Goal: Information Seeking & Learning: Learn about a topic

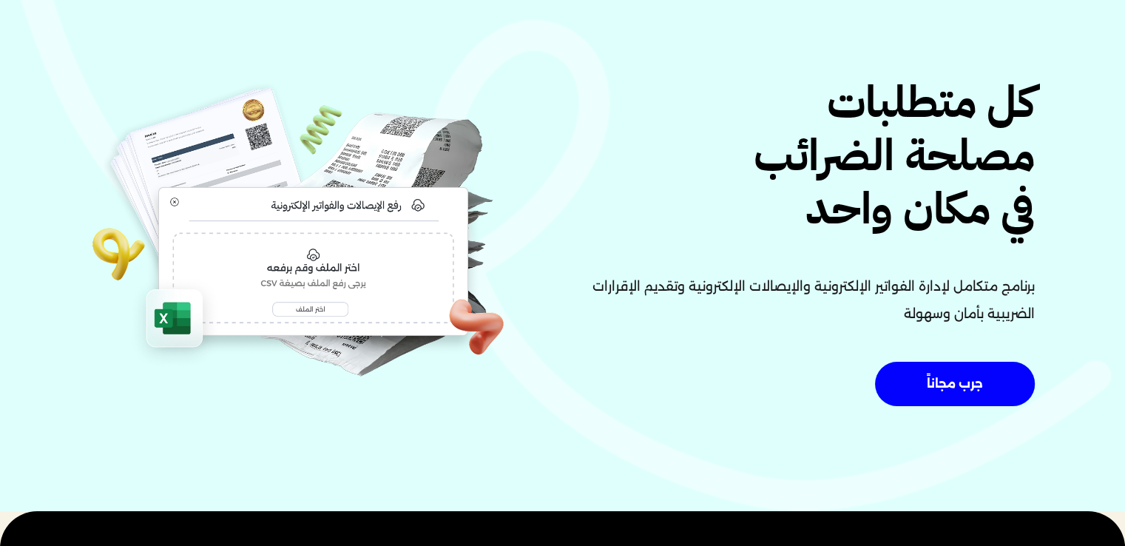
scroll to position [89, 0]
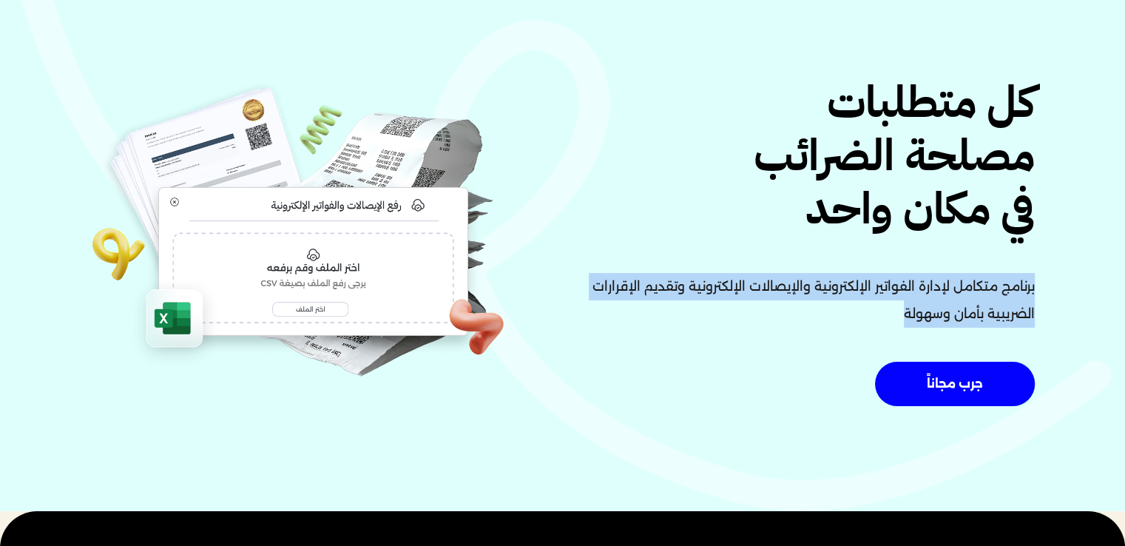
drag, startPoint x: 900, startPoint y: 311, endPoint x: 1034, endPoint y: 282, distance: 137.6
click at [1034, 282] on div "كل متطلبات مصلحة الضرائب في مكان واحد برنامج متكامل لإدارة الفواتير الإلكترونية…" at bounding box center [803, 245] width 481 height 339
click at [949, 299] on p "برنامج متكامل لإدارة الفواتير الإلكترونية والإيصالات الإلكترونية وتقديم الإقرار…" at bounding box center [803, 300] width 463 height 55
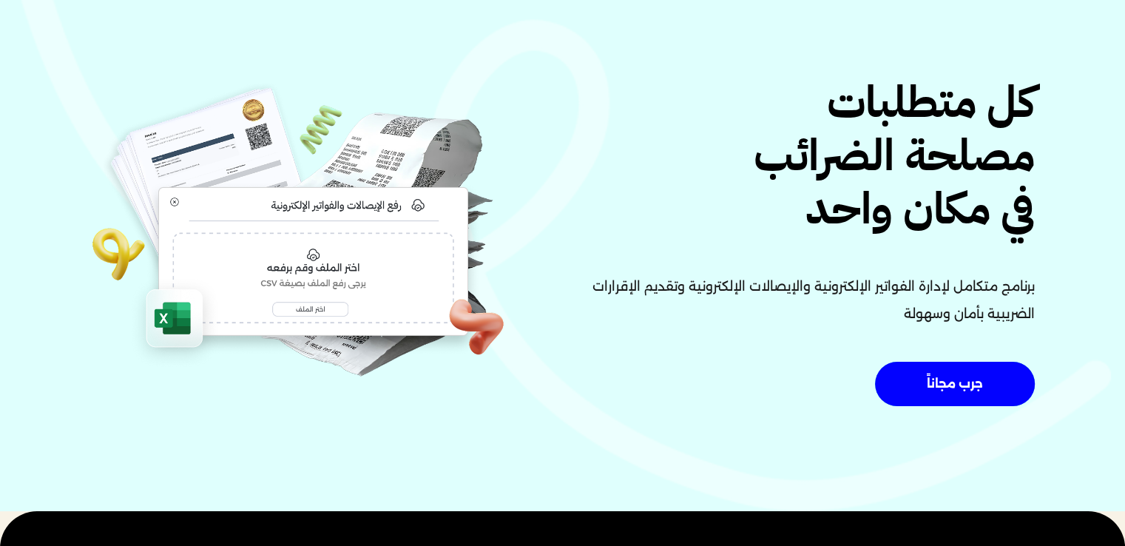
click at [973, 302] on p "برنامج متكامل لإدارة الفواتير الإلكترونية والإيصالات الإلكترونية وتقديم الإقرار…" at bounding box center [803, 300] width 463 height 55
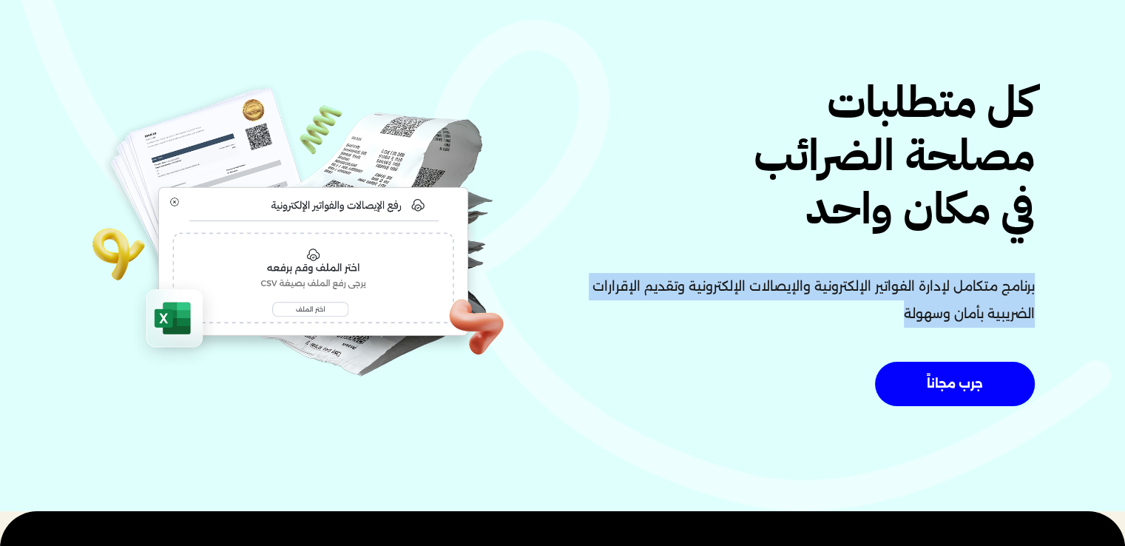
click at [973, 302] on p "برنامج متكامل لإدارة الفواتير الإلكترونية والإيصالات الإلكترونية وتقديم الإقرار…" at bounding box center [803, 300] width 463 height 55
copy div "برنامج متكامل لإدارة الفواتير الإلكترونية والإيصالات الإلكترونية وتقديم الإقرار…"
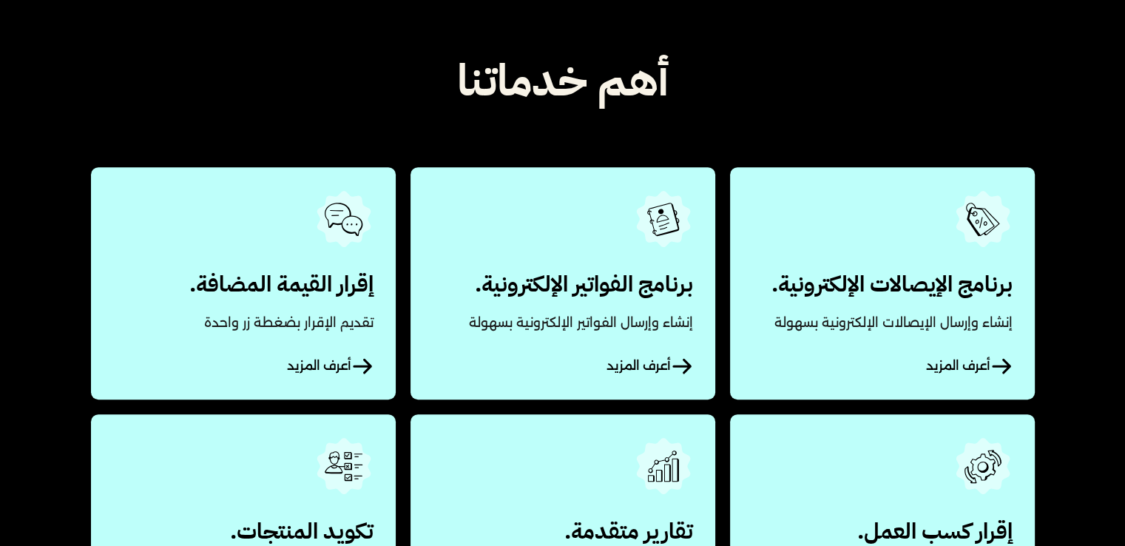
scroll to position [644, 0]
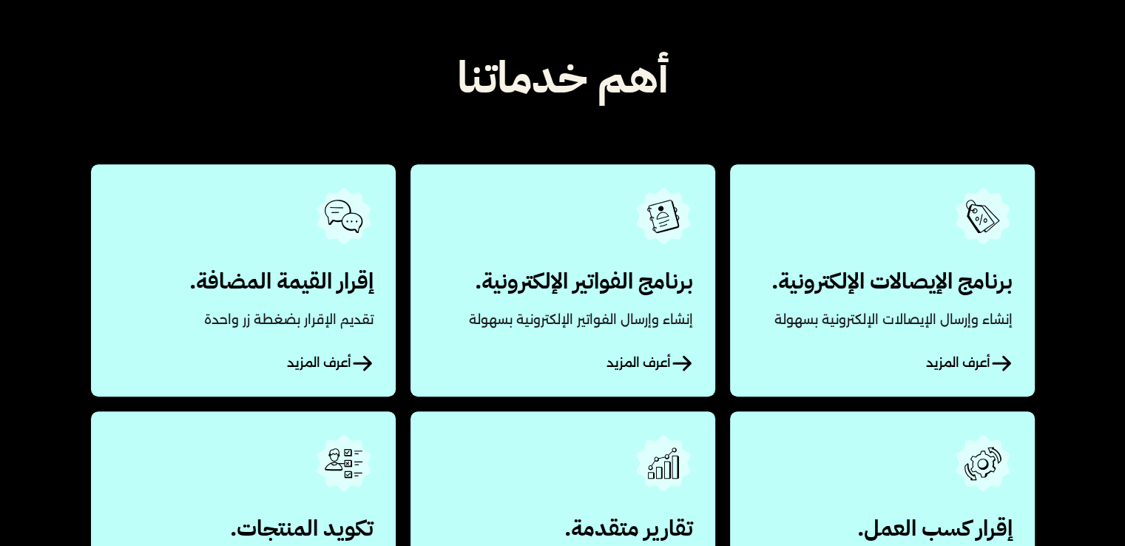
click at [921, 313] on link "أعرف المزيد" at bounding box center [882, 279] width 305 height 231
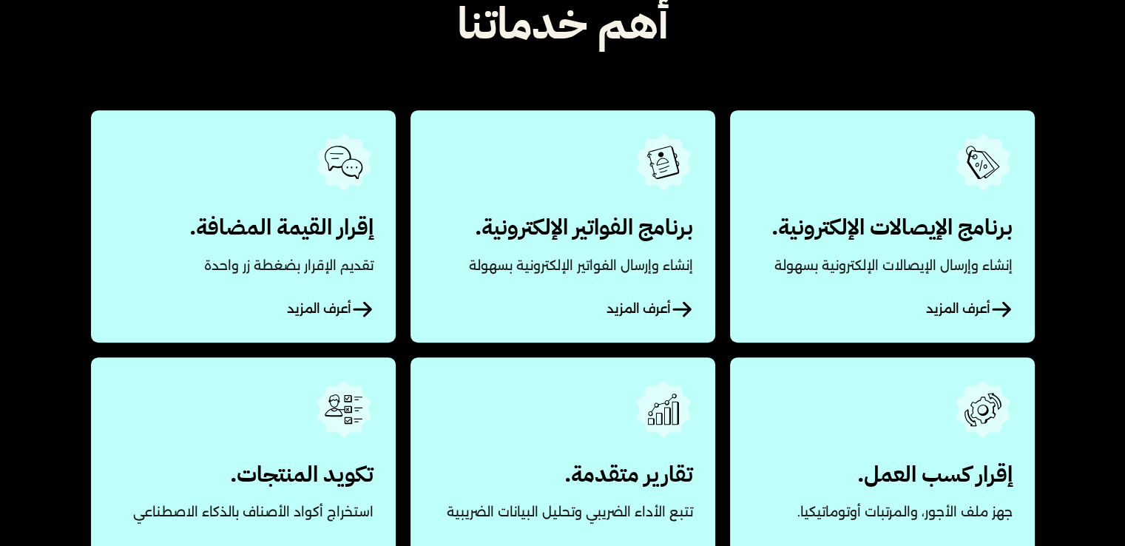
scroll to position [701, 0]
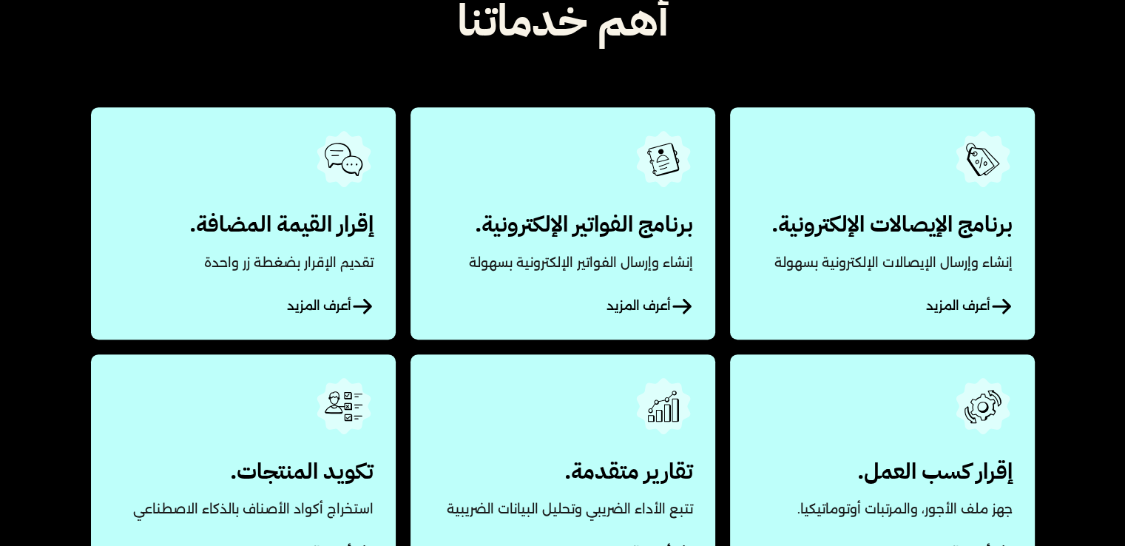
click at [592, 225] on link "أعرف المزيد" at bounding box center [562, 222] width 305 height 231
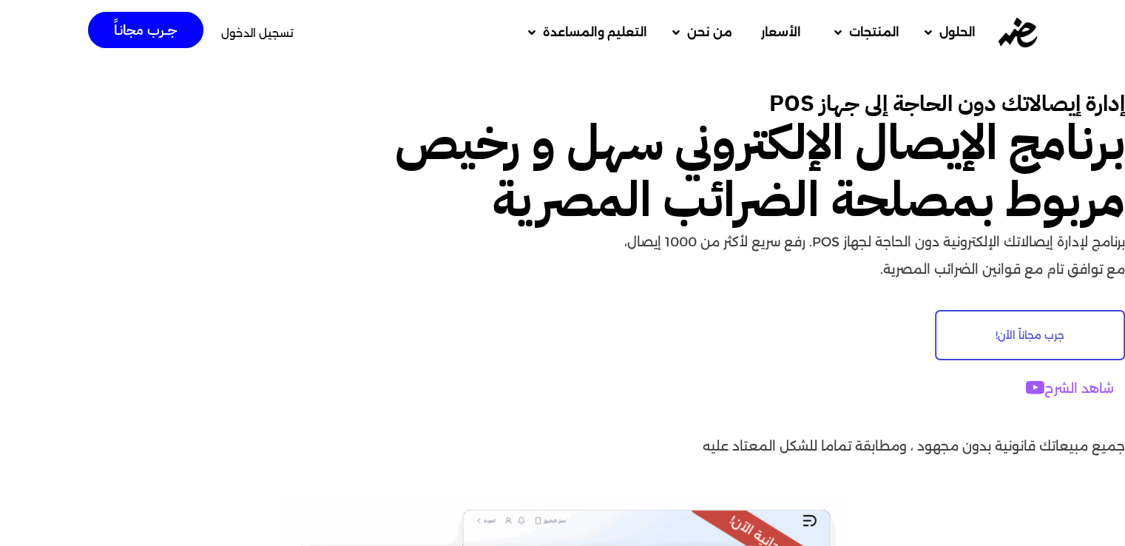
drag, startPoint x: 866, startPoint y: 270, endPoint x: 1123, endPoint y: 96, distance: 310.5
click at [1123, 96] on div "إدارة إيصالاتك دون الحاجة إلى جهاز POS برنامج الإيصال الإلكتروني سهل و رخيص مرب…" at bounding box center [562, 281] width 1125 height 437
copy div "إدارة إيصالاتك دون الحاجة إلى جهاز POS برنامج الإيصال الإلكتروني سهل و رخيص مرب…"
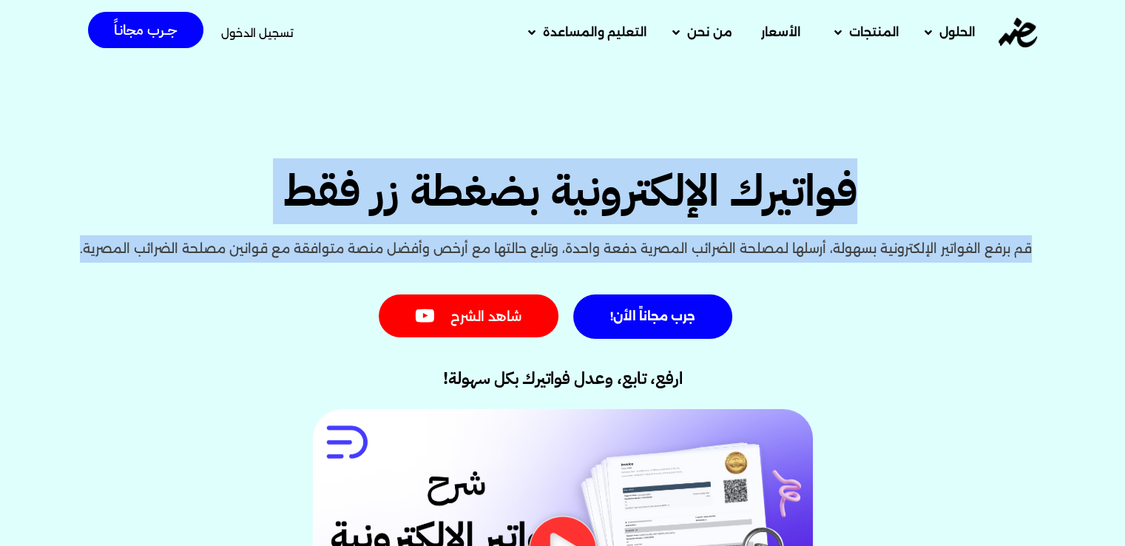
drag, startPoint x: 164, startPoint y: 158, endPoint x: 1131, endPoint y: 124, distance: 967.0
click at [1124, 41] on html "Skip to content الحلول مكاتب المحاسبة الشركات والمكاتب المنتجات تكويد المنتجات …" at bounding box center [562, 20] width 1125 height 41
copy div "فواتيرك الإلكترونية بضغطة زر فقط قم برفع الفواتير الإلكترونية بسهولة، أرسلها لم…"
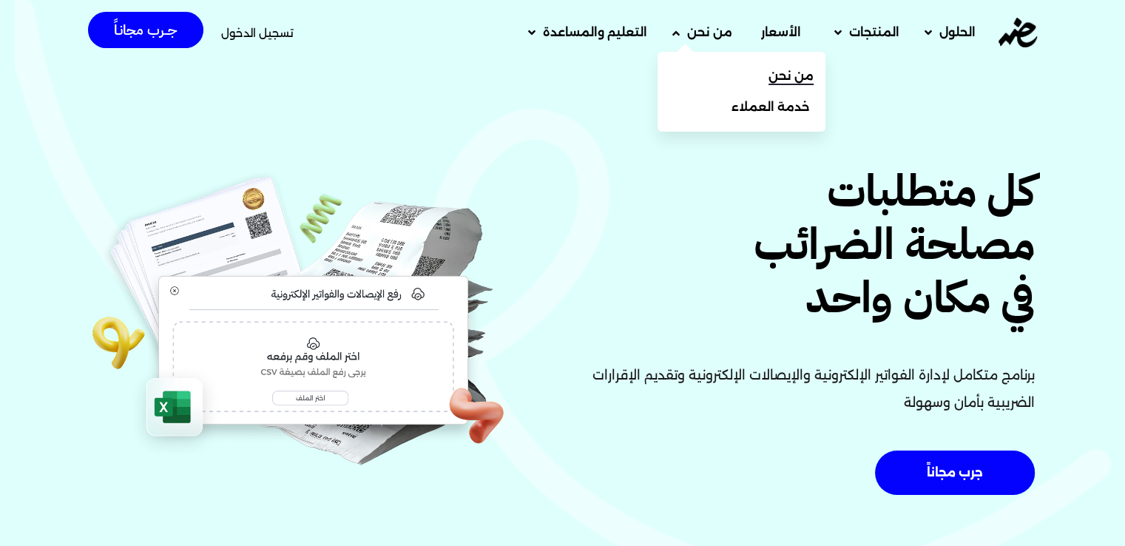
click at [773, 75] on span "من نحن" at bounding box center [790, 76] width 45 height 18
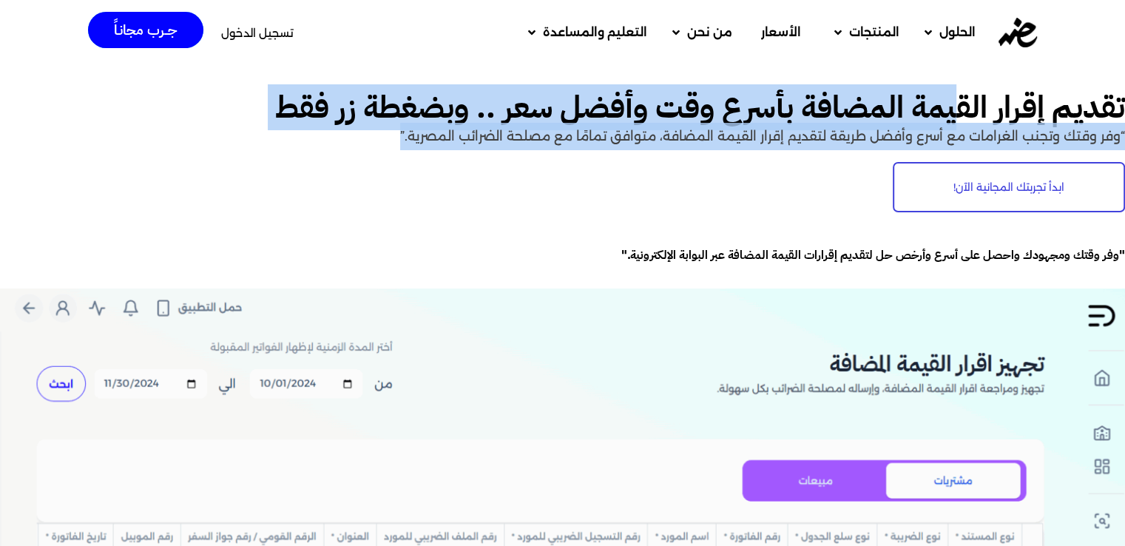
drag, startPoint x: 398, startPoint y: 138, endPoint x: 959, endPoint y: 72, distance: 565.1
click at [685, 129] on p "“وفر وقتك وتجنب الغرامات مع أسرع وأفضل طريقة لتقديم إقرار القيمة المضافة، متواف…" at bounding box center [562, 136] width 1125 height 27
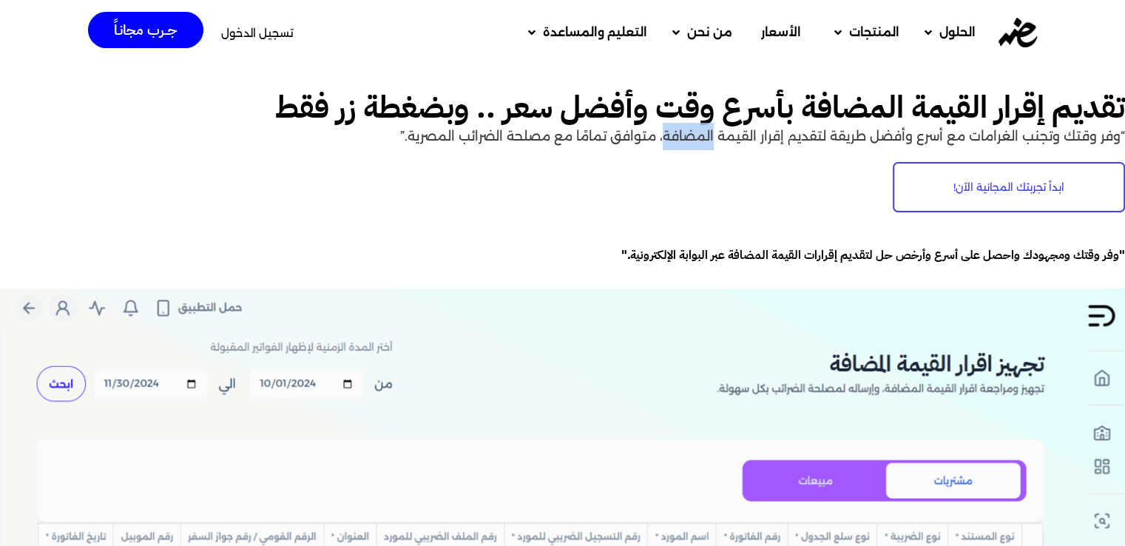
click at [685, 129] on p "“وفر وقتك وتجنب الغرامات مع أسرع وأفضل طريقة لتقديم إقرار القيمة المضافة، متواف…" at bounding box center [562, 136] width 1125 height 27
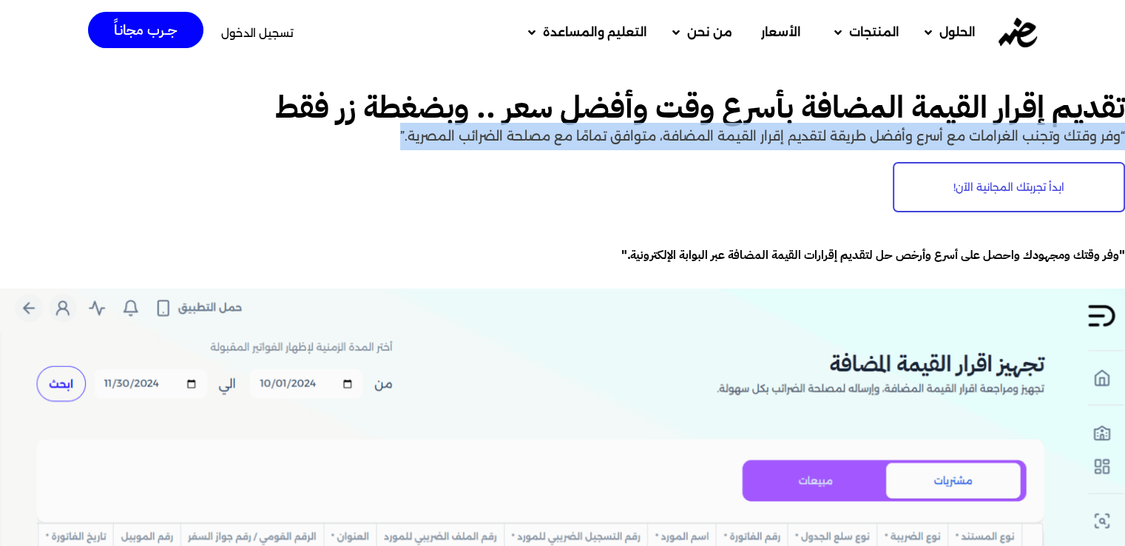
click at [685, 129] on p "“وفر وقتك وتجنب الغرامات مع أسرع وأفضل طريقة لتقديم إقرار القيمة المضافة، متواف…" at bounding box center [562, 136] width 1125 height 27
click at [822, 131] on p "“وفر وقتك وتجنب الغرامات مع أسرع وأفضل طريقة لتقديم إقرار القيمة المضافة، متواف…" at bounding box center [562, 136] width 1125 height 27
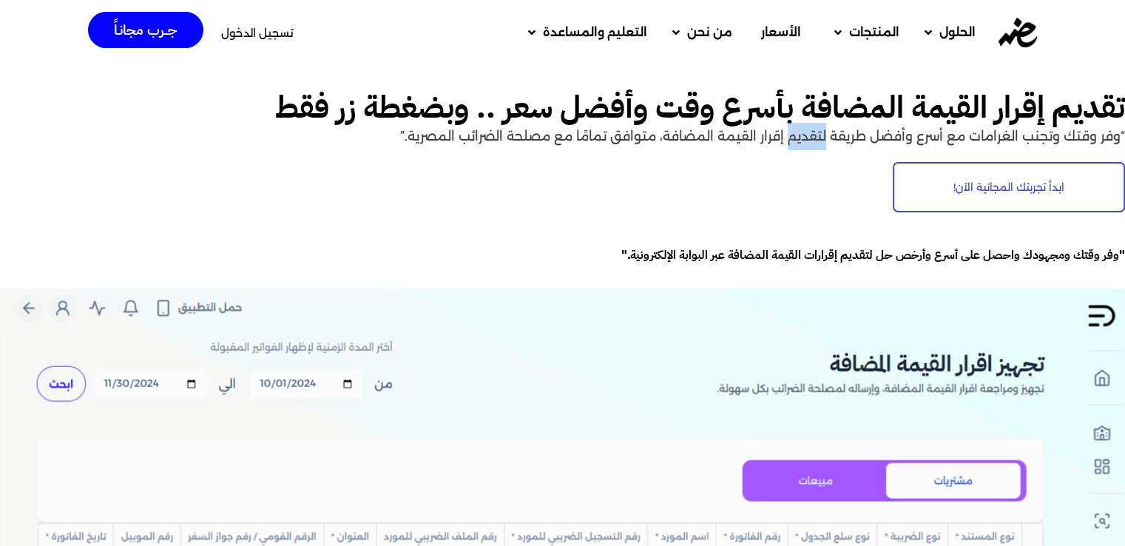
click at [822, 131] on p "“وفر وقتك وتجنب الغرامات مع أسرع وأفضل طريقة لتقديم إقرار القيمة المضافة، متواف…" at bounding box center [562, 136] width 1125 height 27
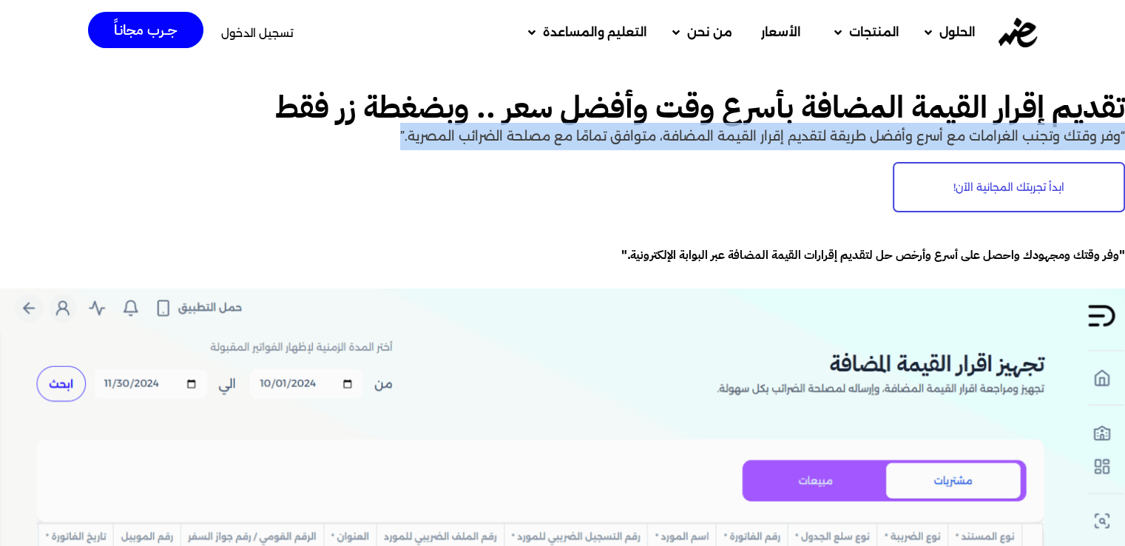
click at [822, 131] on p "“وفر وقتك وتجنب الغرامات مع أسرع وأفضل طريقة لتقديم إقرار القيمة المضافة، متواف…" at bounding box center [562, 136] width 1125 height 27
click at [376, 140] on p "“وفر وقتك وتجنب الغرامات مع أسرع وأفضل طريقة لتقديم إقرار القيمة المضافة، متواف…" at bounding box center [562, 136] width 1125 height 27
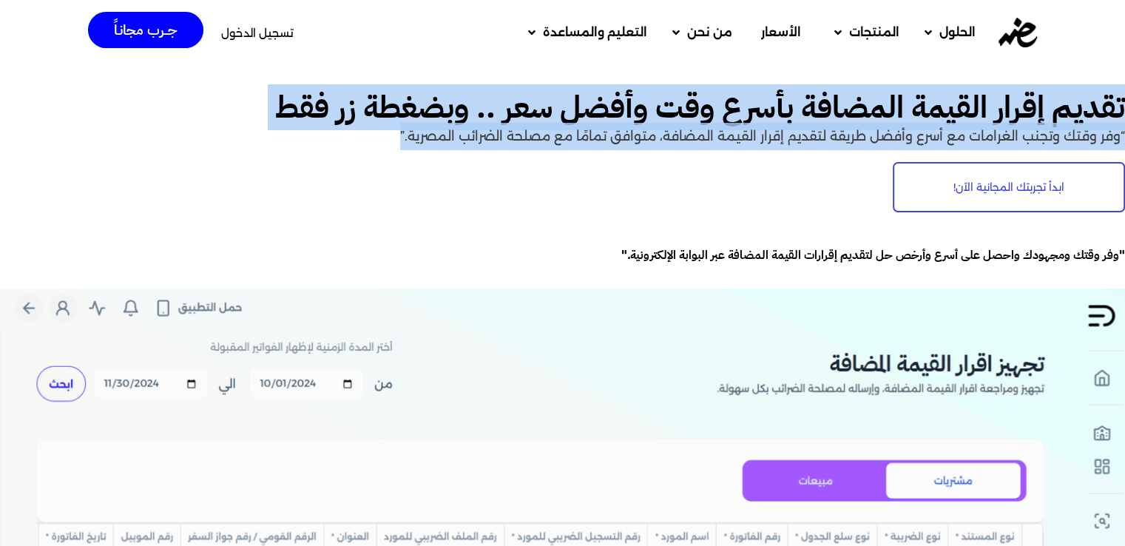
drag, startPoint x: 376, startPoint y: 140, endPoint x: 1135, endPoint y: 97, distance: 759.9
click at [1124, 41] on html "Skip to content الحلول مكاتب المحاسبة الشركات والمكاتب المنتجات تكويد المنتجات …" at bounding box center [562, 20] width 1125 height 41
copy div "تقديم إقرار القيمة المضافة بأسرع وقت وأفضل سعر .. وبضغطة زر فقط “وفر وقتك وتجنب…"
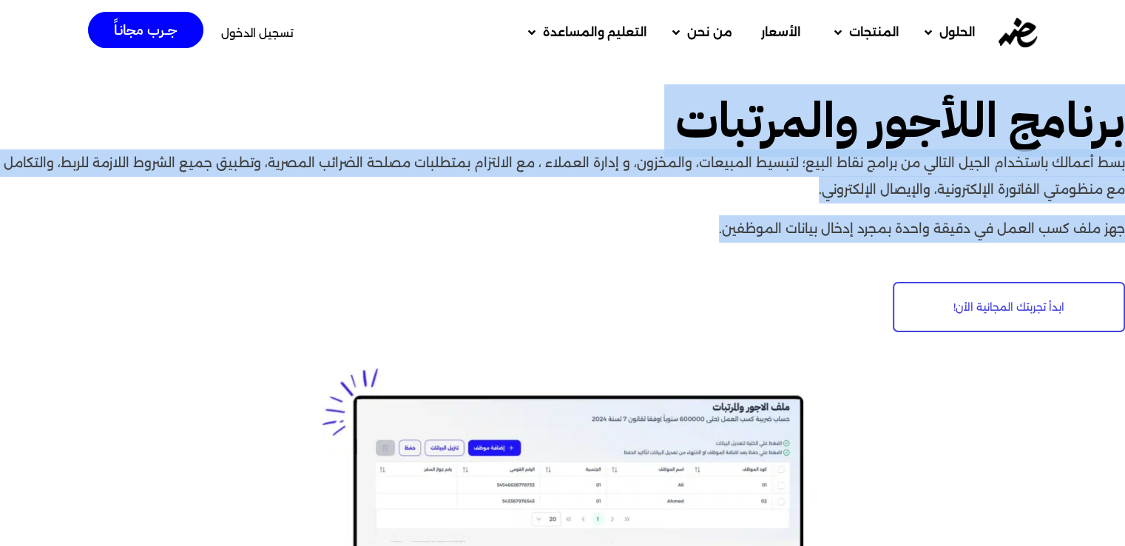
drag, startPoint x: 702, startPoint y: 231, endPoint x: 1135, endPoint y: 115, distance: 448.4
click at [1124, 41] on html "Skip to content الحلول مكاتب المحاسبة الشركات والمكاتب المنتجات تكويد المنتجات …" at bounding box center [562, 20] width 1125 height 41
copy div "برنامج اللأجور والمرتبات بسط أعمالك باستخدام الجيل التالي من برامج نقاط البيع؛ …"
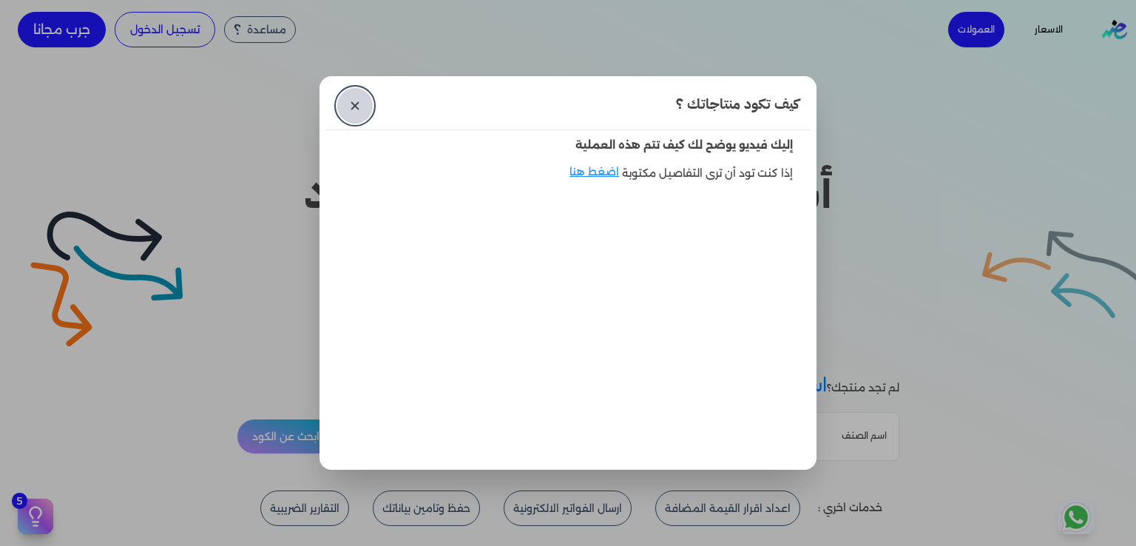
click at [356, 113] on link "✕" at bounding box center [354, 105] width 35 height 35
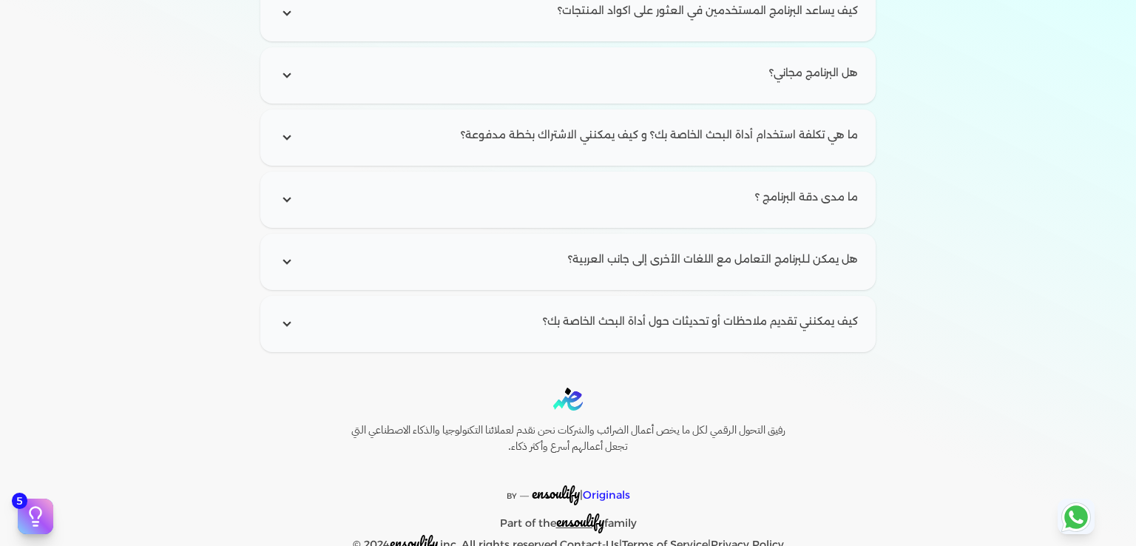
scroll to position [2281, 0]
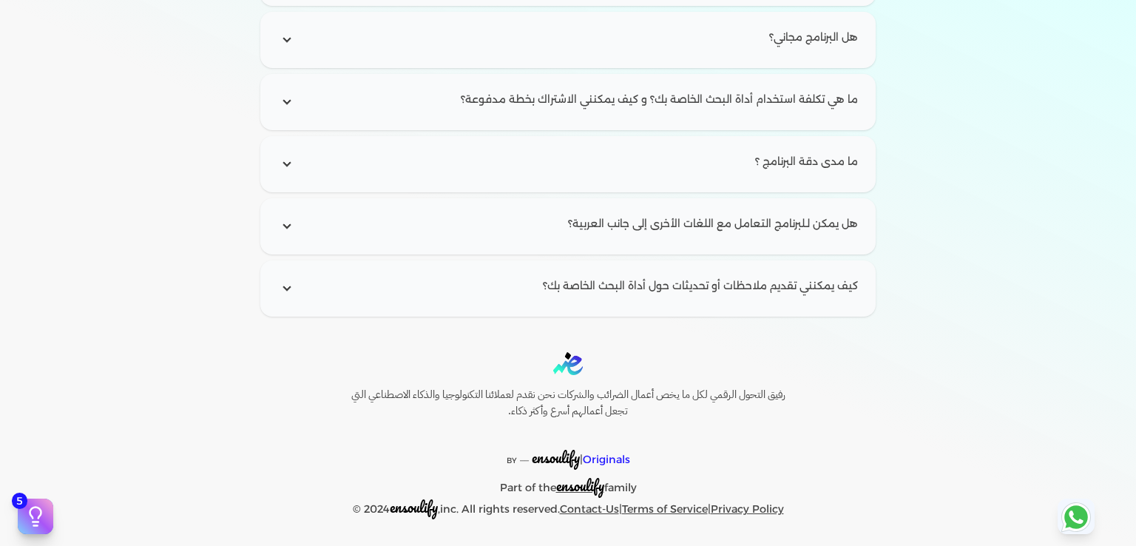
click at [586, 483] on span "ensoulify" at bounding box center [580, 485] width 48 height 23
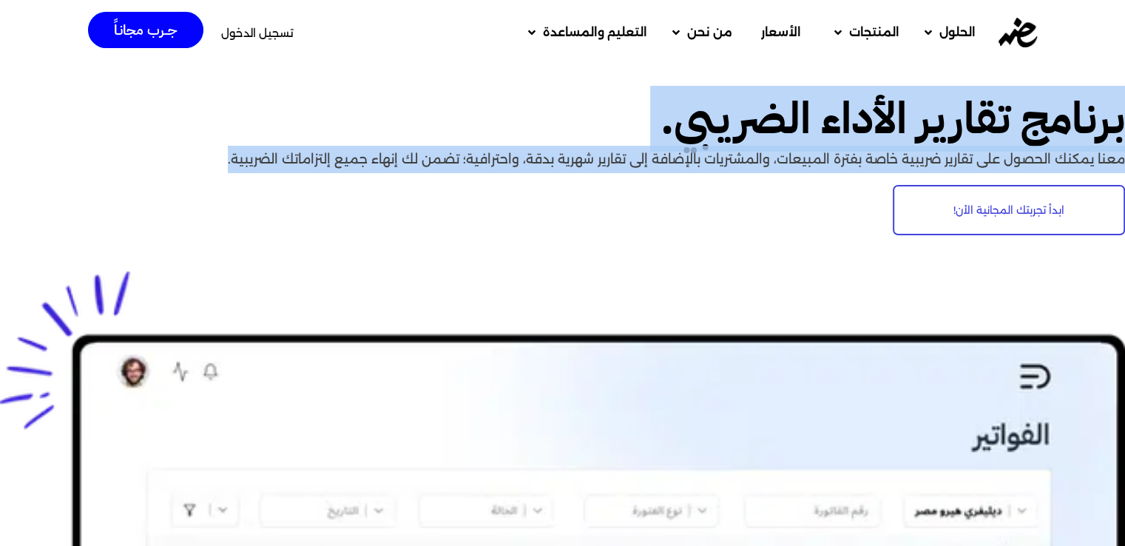
drag, startPoint x: 184, startPoint y: 157, endPoint x: 1135, endPoint y: 104, distance: 952.4
click at [1124, 41] on html "Skip to content الحلول مكاتب المحاسبة الشركات والمكاتب المنتجات تكويد المنتجات …" at bounding box center [562, 20] width 1125 height 41
copy div "برنامج تقارير الأداء الضريبي. معنا يمكنك الحصول على تقارير ضريبية خاصة بفترة ال…"
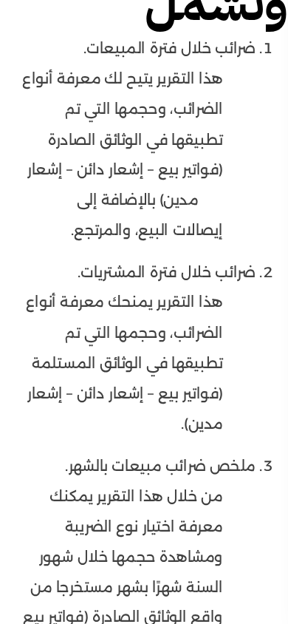
scroll to position [5527, 0]
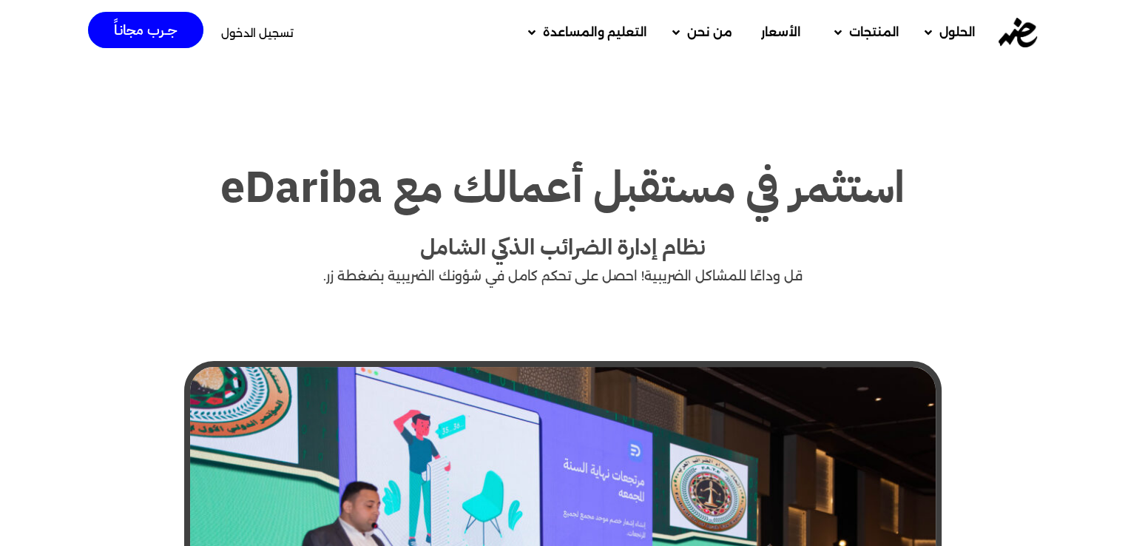
click at [776, 31] on span "الأسعار" at bounding box center [781, 33] width 40 height 18
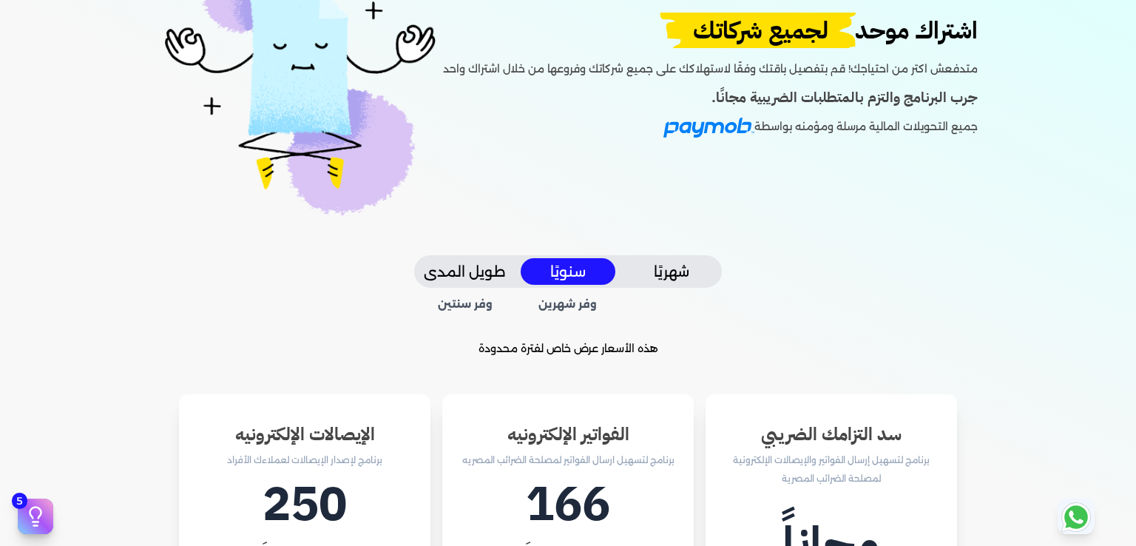
scroll to position [121, 0]
click at [668, 263] on button "شهريًا" at bounding box center [671, 270] width 95 height 27
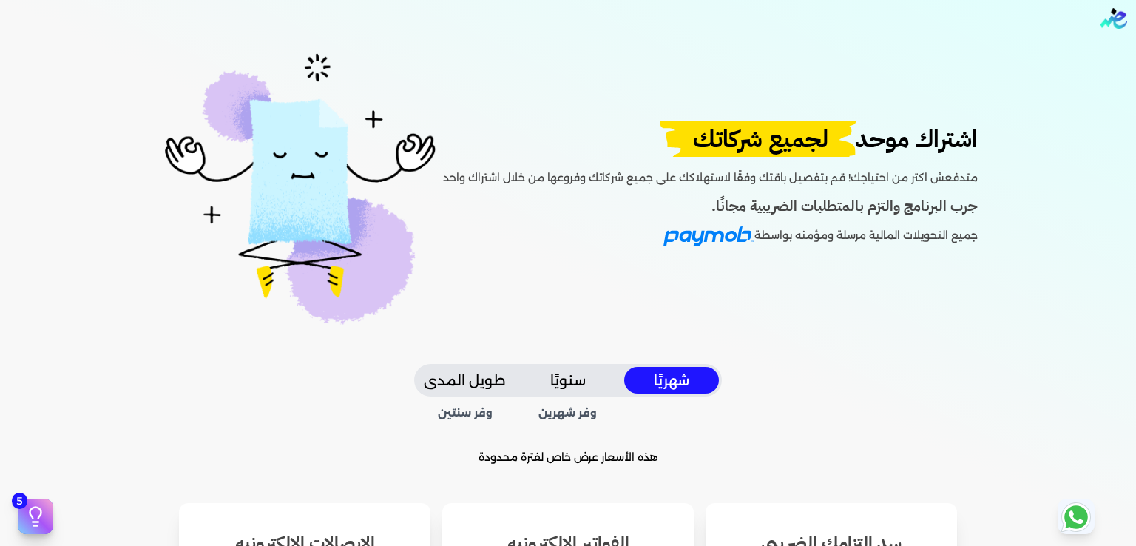
scroll to position [20, 0]
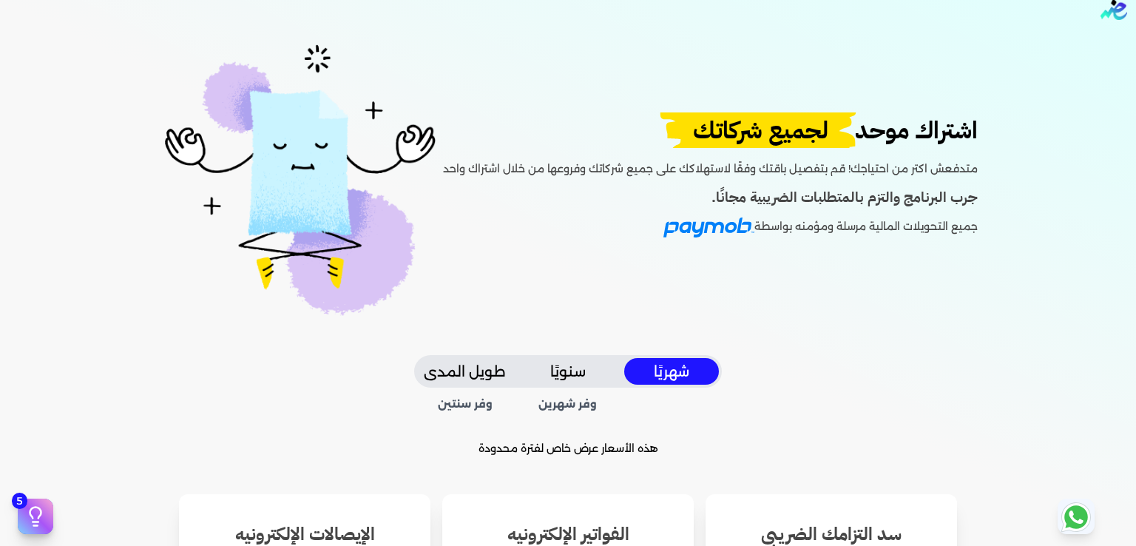
click at [864, 197] on h4 "جرب البرنامج والتزم بالمتطلبات الضريبية مجانًا." at bounding box center [710, 197] width 535 height 21
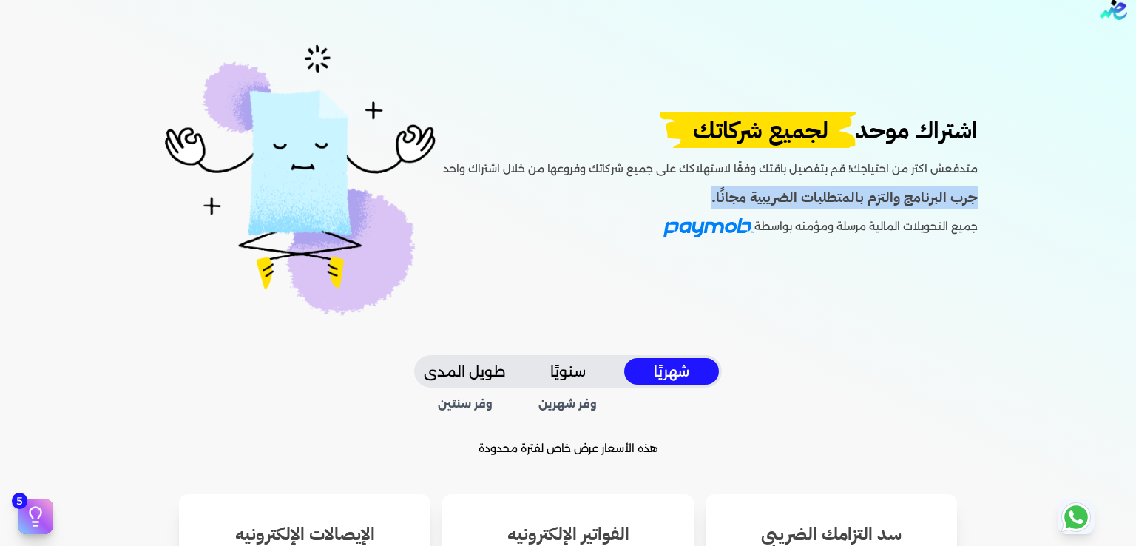
click at [864, 197] on h4 "جرب البرنامج والتزم بالمتطلبات الضريبية مجانًا." at bounding box center [710, 197] width 535 height 21
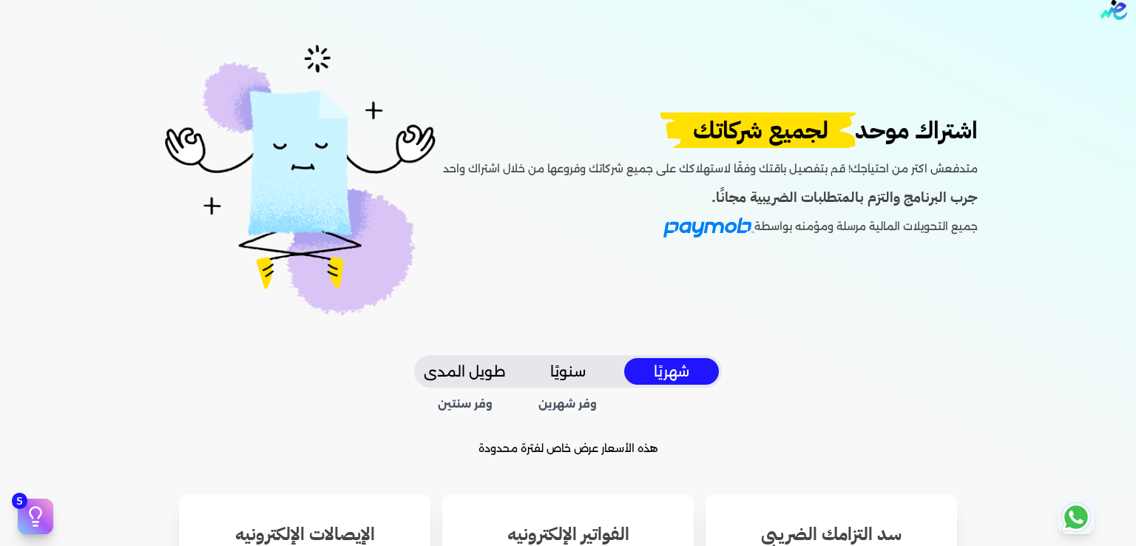
click at [961, 262] on div "اشتراك موحد لجميع شركاتك متدفعش اكتر من احتياجك! قم بتفصيل باقتك وفقًا لاستهلاك…" at bounding box center [568, 197] width 1112 height 316
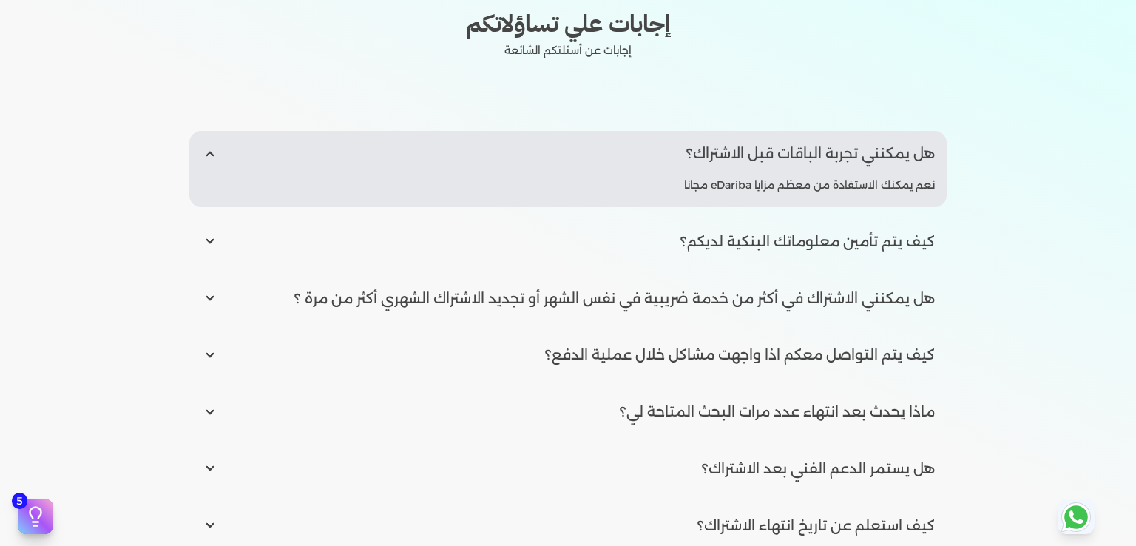
scroll to position [1899, 0]
click at [556, 235] on input "radio" at bounding box center [567, 242] width 757 height 45
radio input "true"
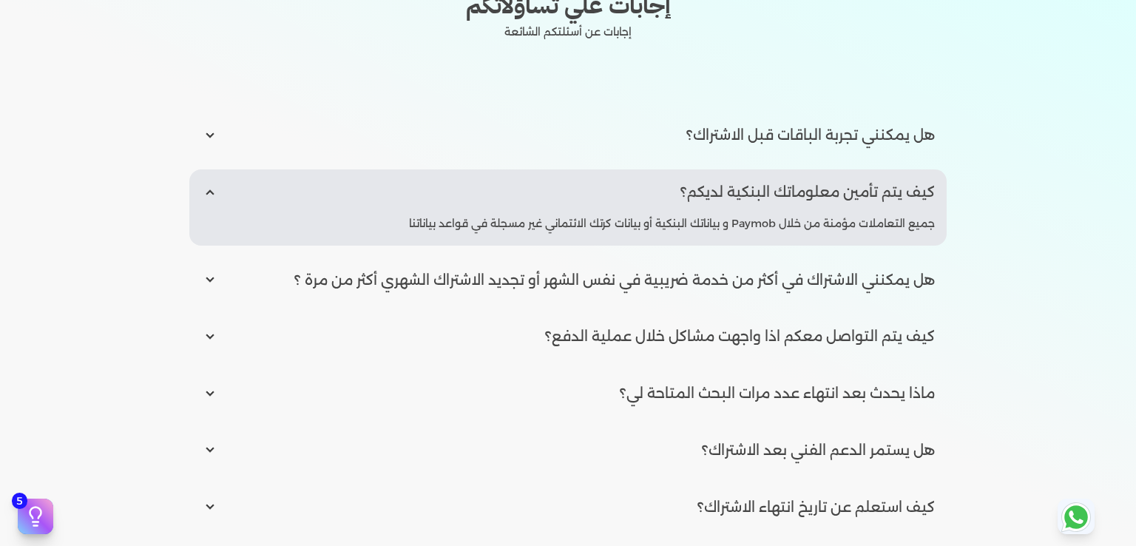
scroll to position [1928, 0]
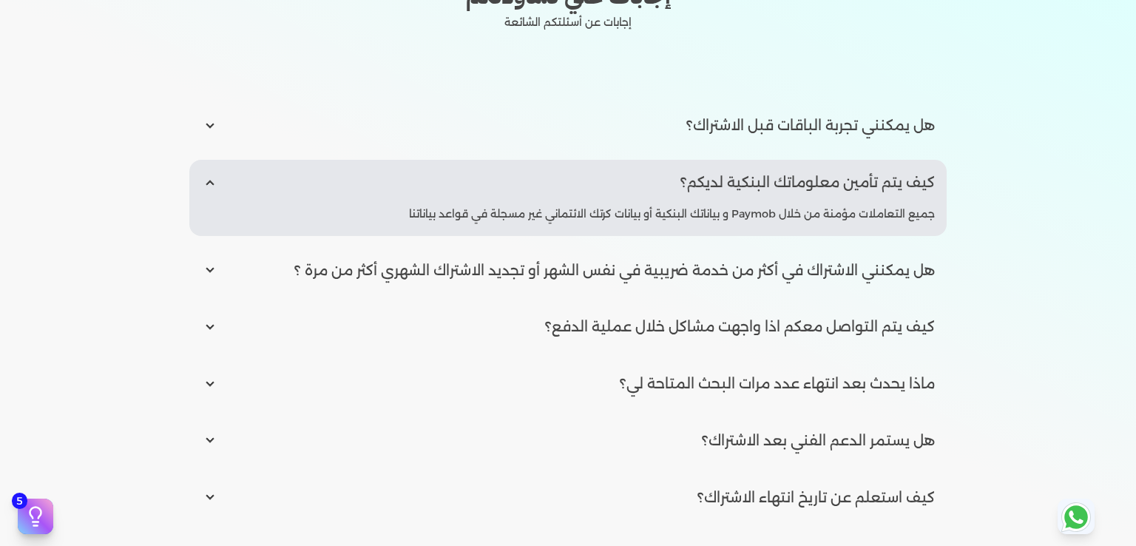
click at [640, 208] on p "جميع التعاملات مؤمنة من خلال Paymob و بياناتك البنكية أو بيانات كرتك الائتماني …" at bounding box center [672, 214] width 526 height 19
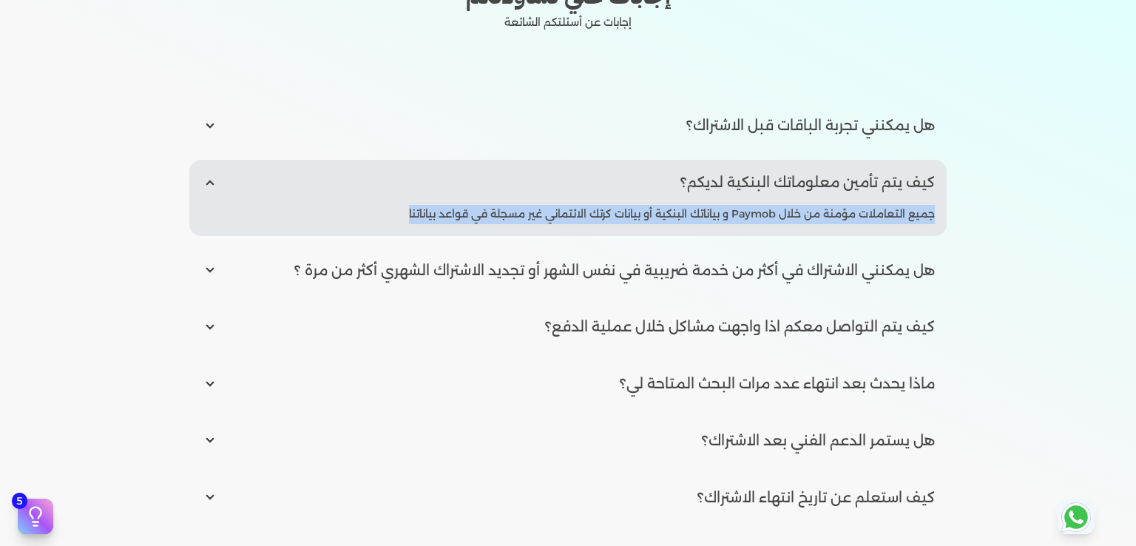
click at [640, 208] on p "جميع التعاملات مؤمنة من خلال Paymob و بياناتك البنكية أو بيانات كرتك الائتماني …" at bounding box center [672, 214] width 526 height 19
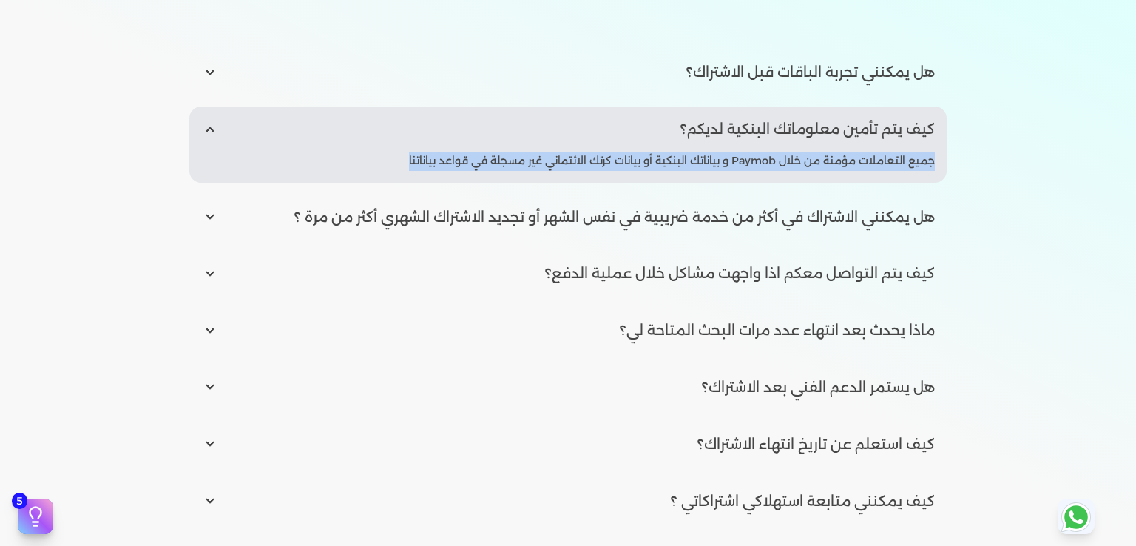
scroll to position [1983, 0]
click at [605, 217] on input "radio" at bounding box center [567, 215] width 757 height 45
radio input "true"
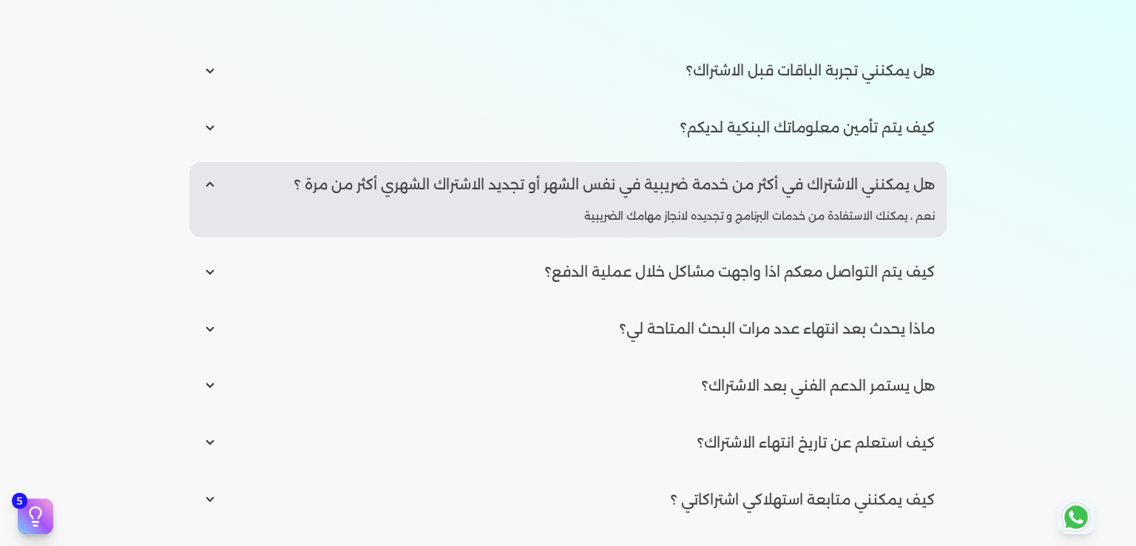
scroll to position [1999, 0]
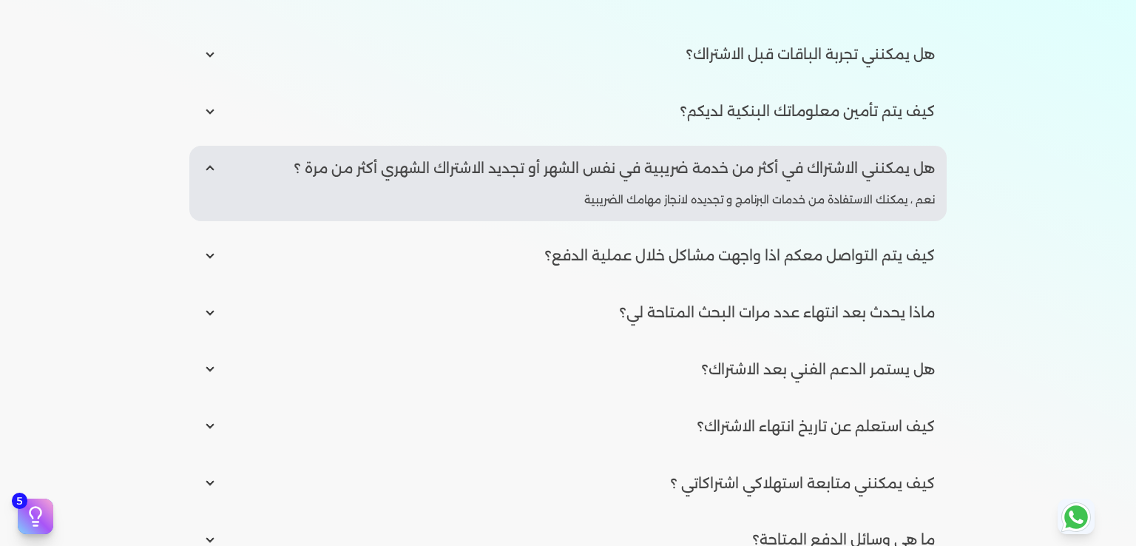
click at [651, 205] on p "نعم ، يمكنك الاستفادة من خدمات البرنامج و تجديده لانجاز مهامك الضريبية" at bounding box center [759, 200] width 350 height 19
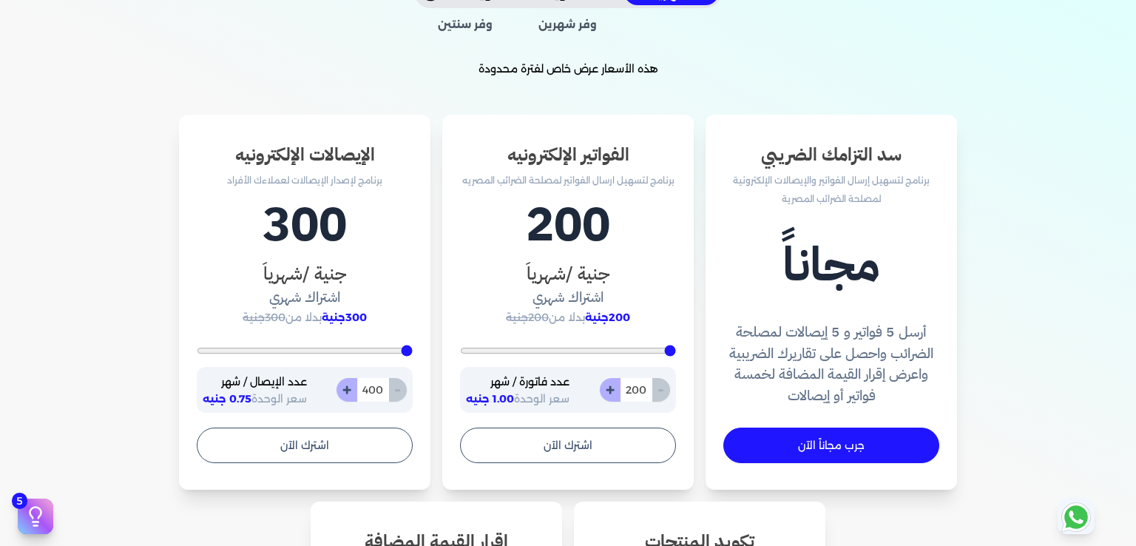
scroll to position [405, 0]
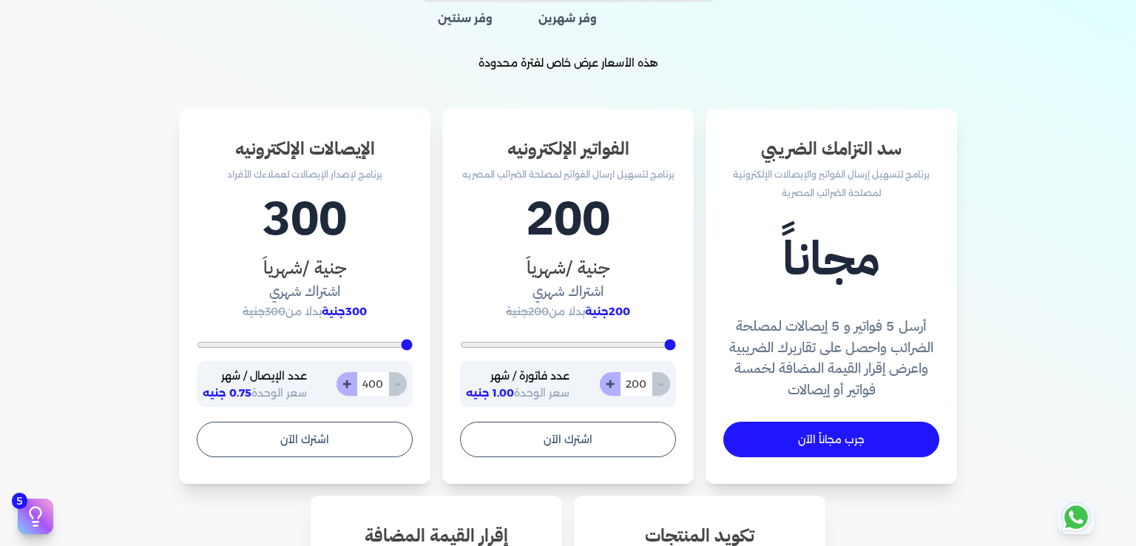
click at [853, 175] on p "برنامج لتسهيل إرسال الفواتير والإيصالات الإلكترونية لمصلحة الضرائب المصرية" at bounding box center [831, 184] width 216 height 38
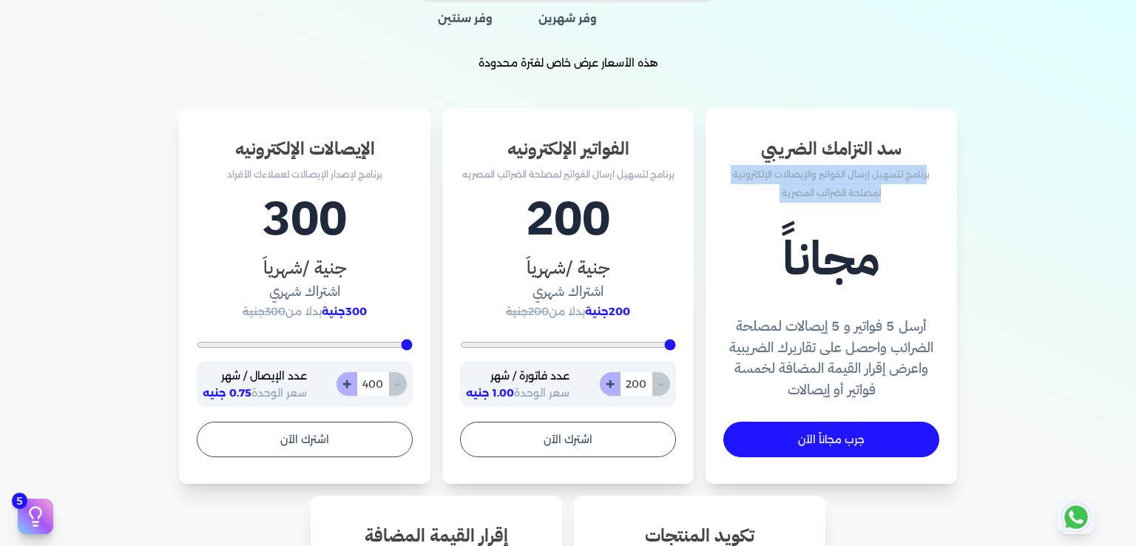
click at [853, 175] on p "برنامج لتسهيل إرسال الفواتير والإيصالات الإلكترونية لمصلحة الضرائب المصرية" at bounding box center [831, 184] width 216 height 38
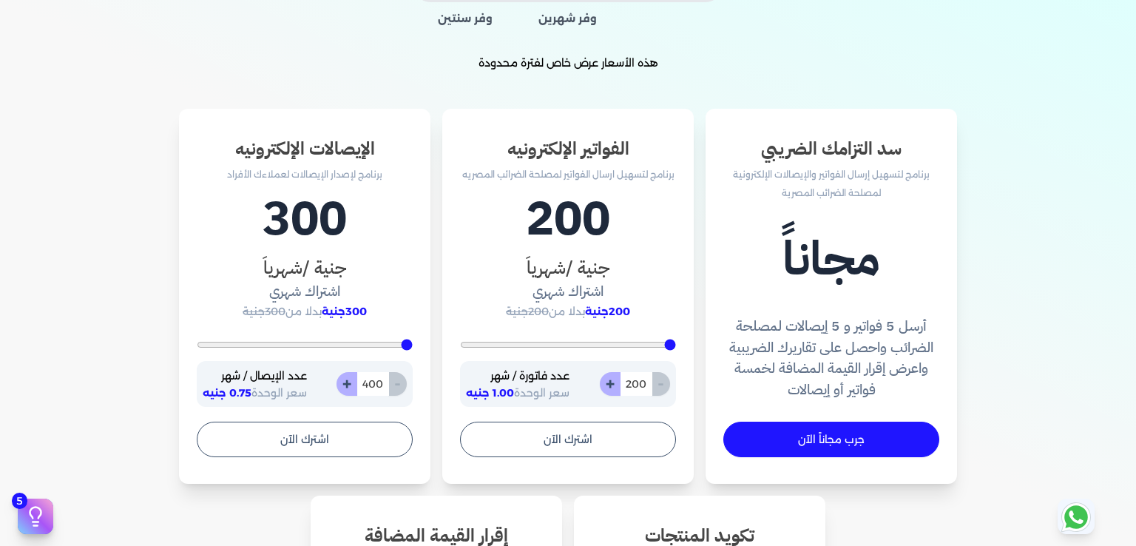
click at [861, 342] on h4 "أرسل 5 فواتير و 5 إيصالات لمصلحة الضرائب واحصل على تقاريرك الضريبية واعرض إقرار…" at bounding box center [831, 358] width 216 height 85
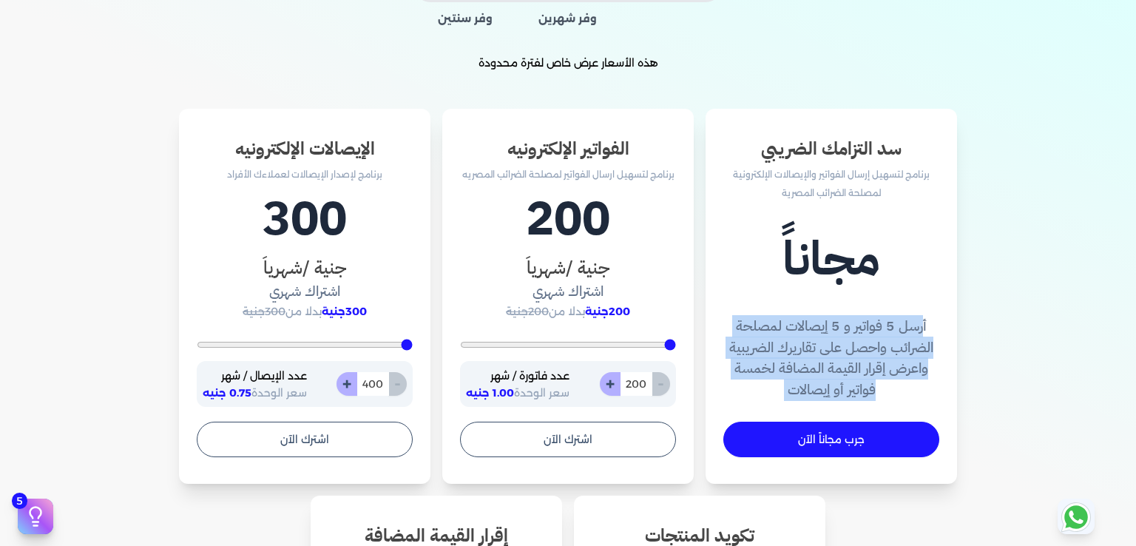
click at [861, 342] on h4 "أرسل 5 فواتير و 5 إيصالات لمصلحة الضرائب واحصل على تقاريرك الضريبية واعرض إقرار…" at bounding box center [831, 358] width 216 height 85
click at [966, 373] on div "سد التزامك الضريبي برنامج لتسهيل إرسال الفواتير والإيصالات الإلكترونية لمصلحة ا…" at bounding box center [568, 500] width 946 height 782
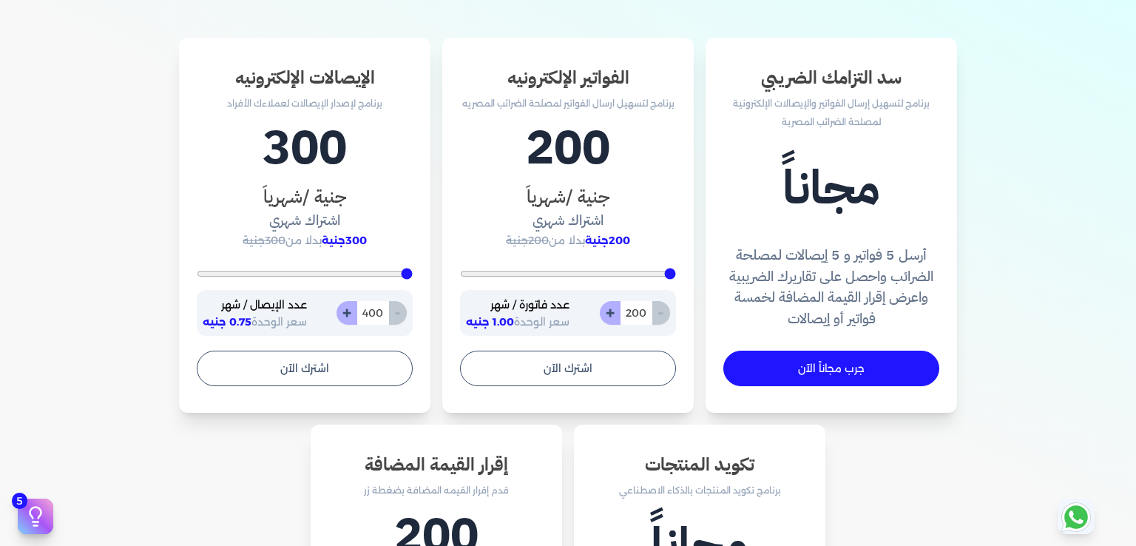
scroll to position [473, 0]
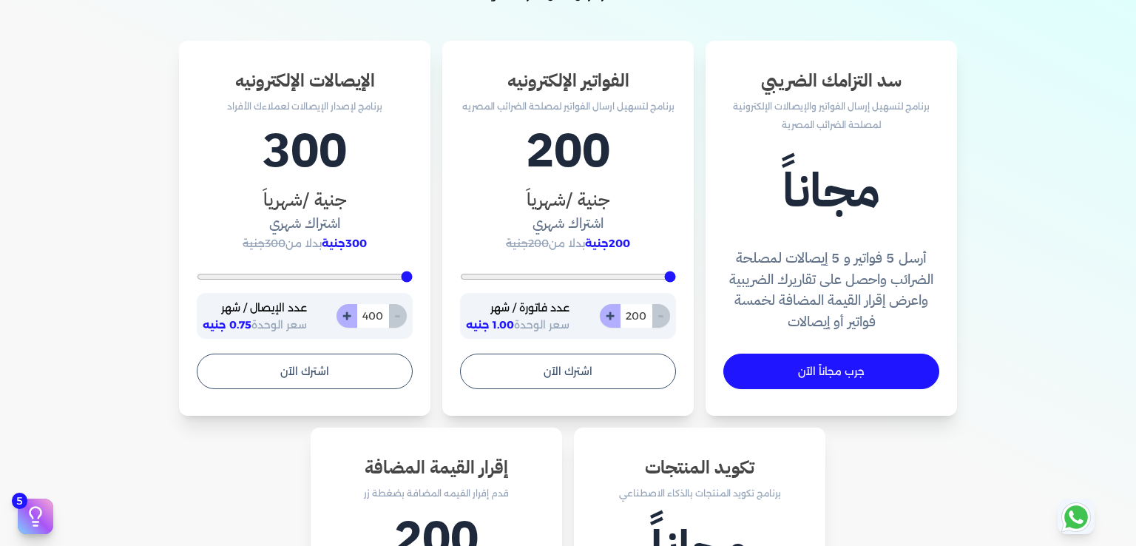
click at [364, 203] on h3 "جنية /شهرياَ" at bounding box center [305, 199] width 216 height 27
click at [406, 205] on h3 "جنية /شهرياَ" at bounding box center [305, 199] width 216 height 27
type input "1110"
type input "1805"
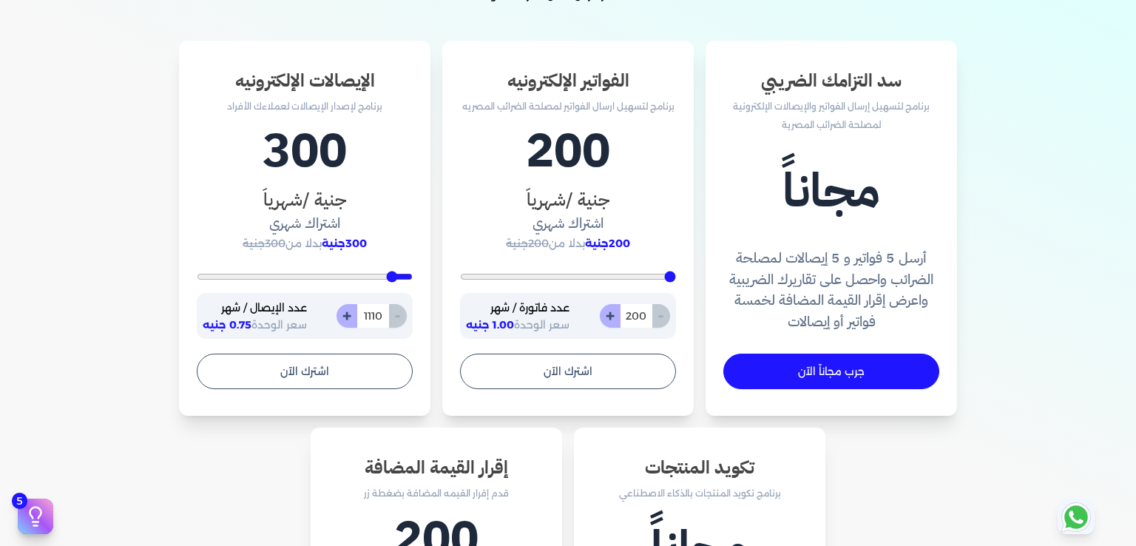
type input "1805"
type input "2473"
type input "3336"
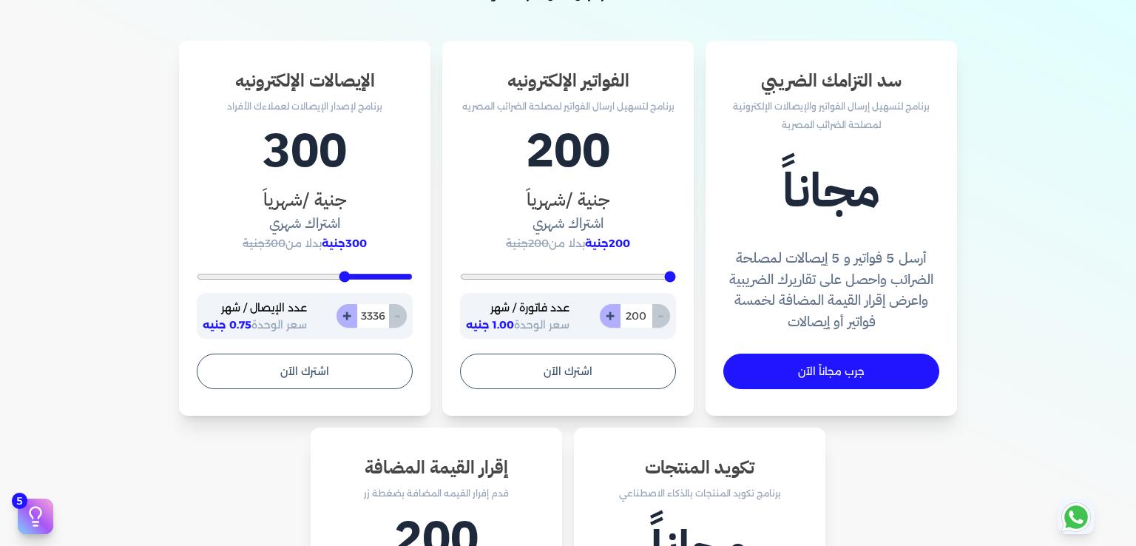
type input "3781"
type input "4170"
type input "4560"
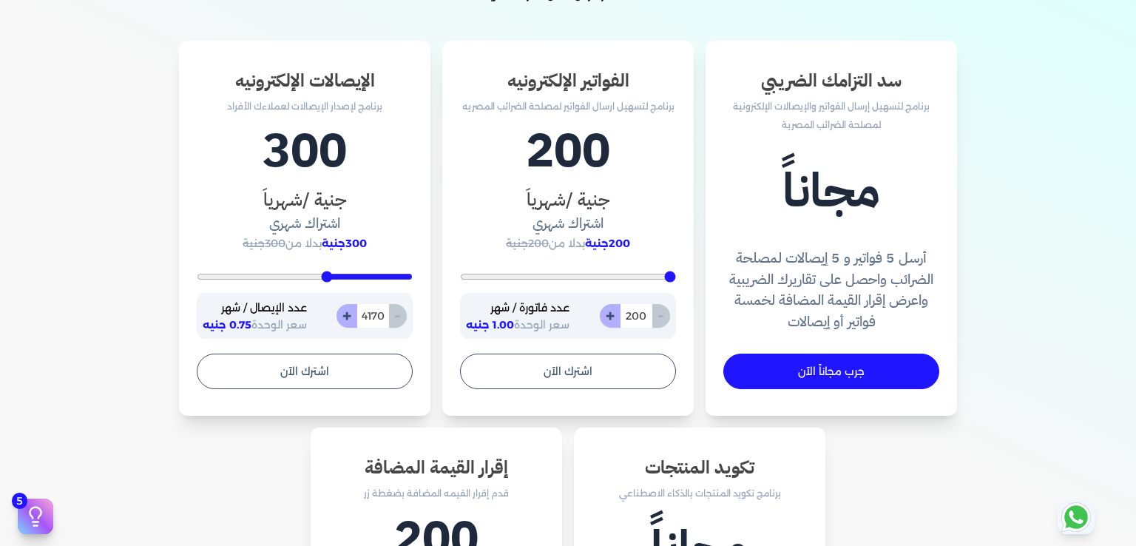
type input "4560"
type input "4810"
type input "4977"
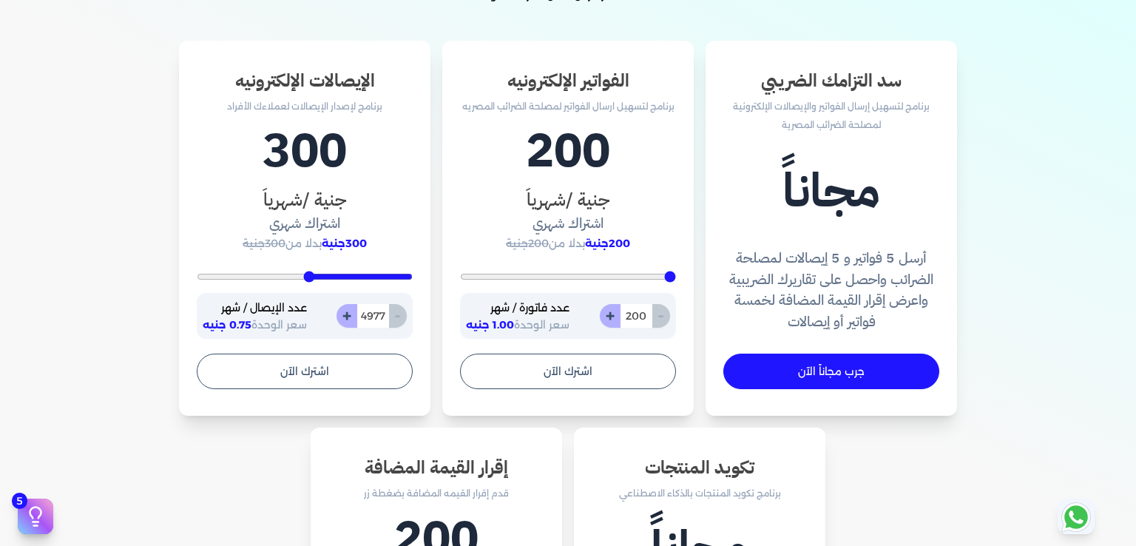
type input "5172"
type input "5283"
type input "5450"
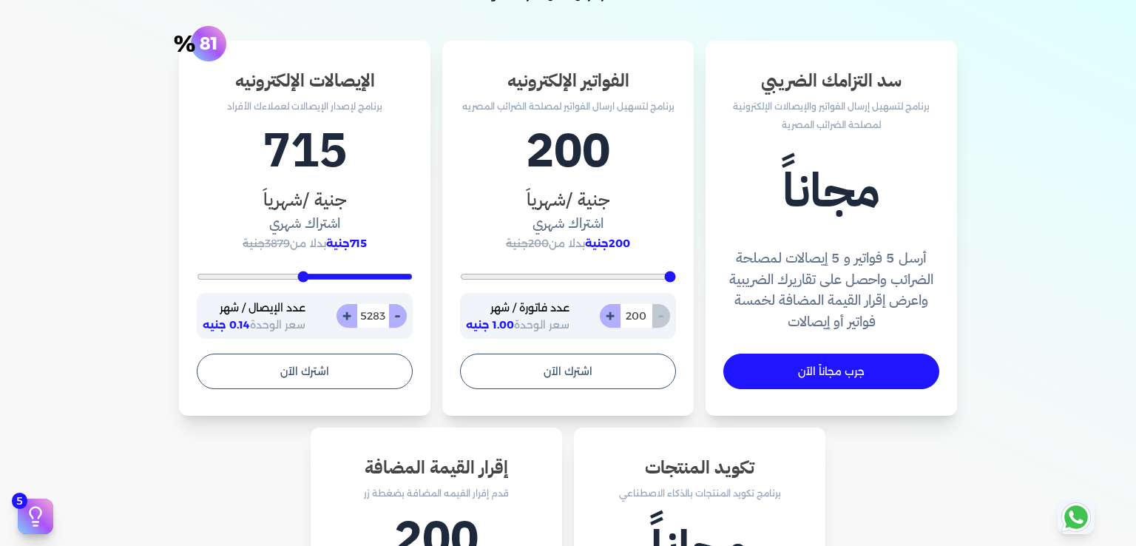
type input "5450"
type input "5534"
type input "5590"
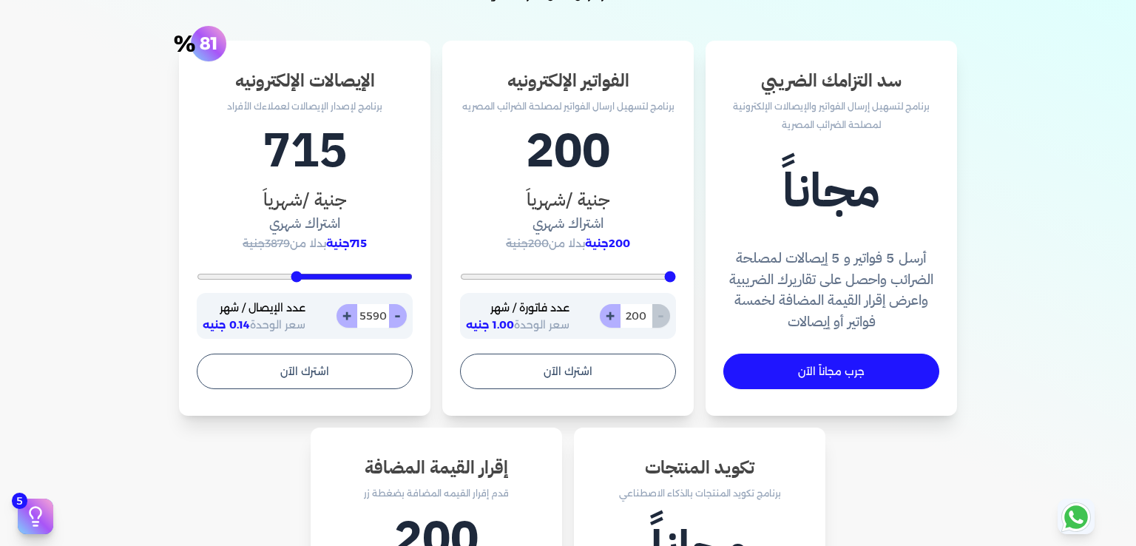
type input "5701"
type input "5729"
type input "5784"
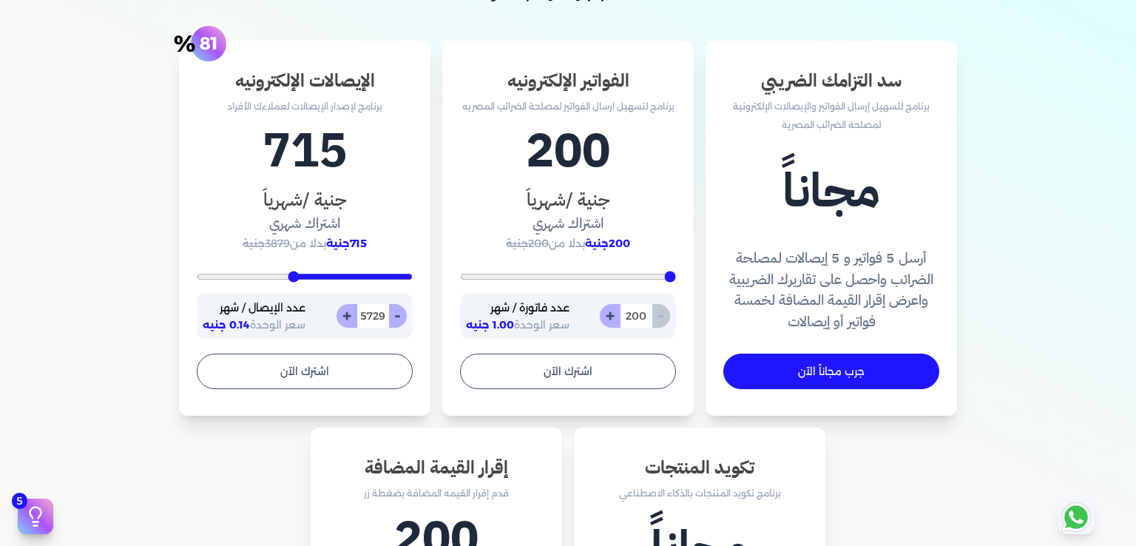
type input "5784"
type input "5840"
type input "5868"
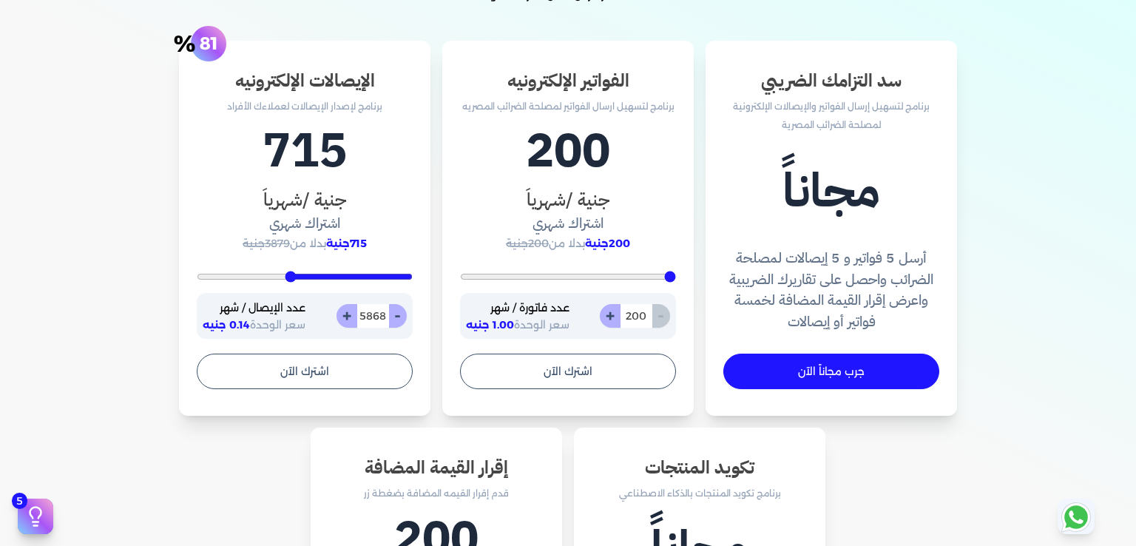
type input "5896"
type input "5923"
type input "5951"
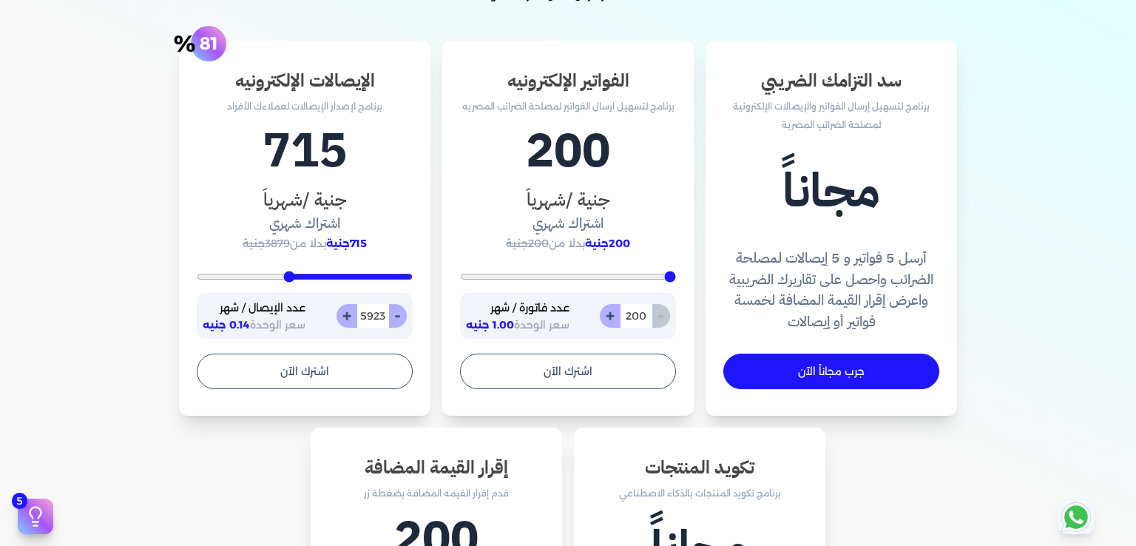
type input "5951"
type input "5979"
type input "6035"
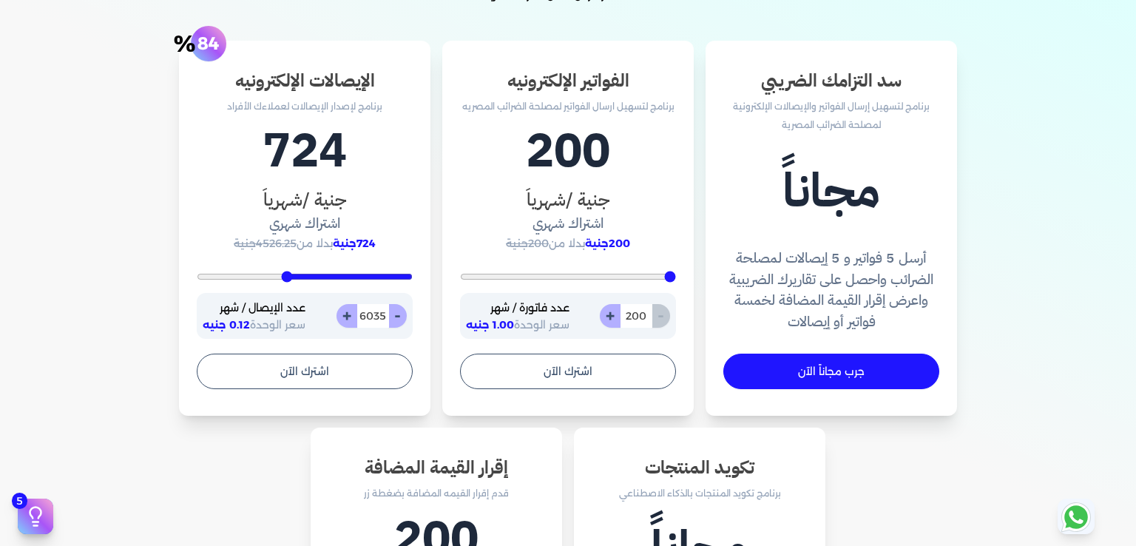
type input "6118"
type input "6174"
type input "6313"
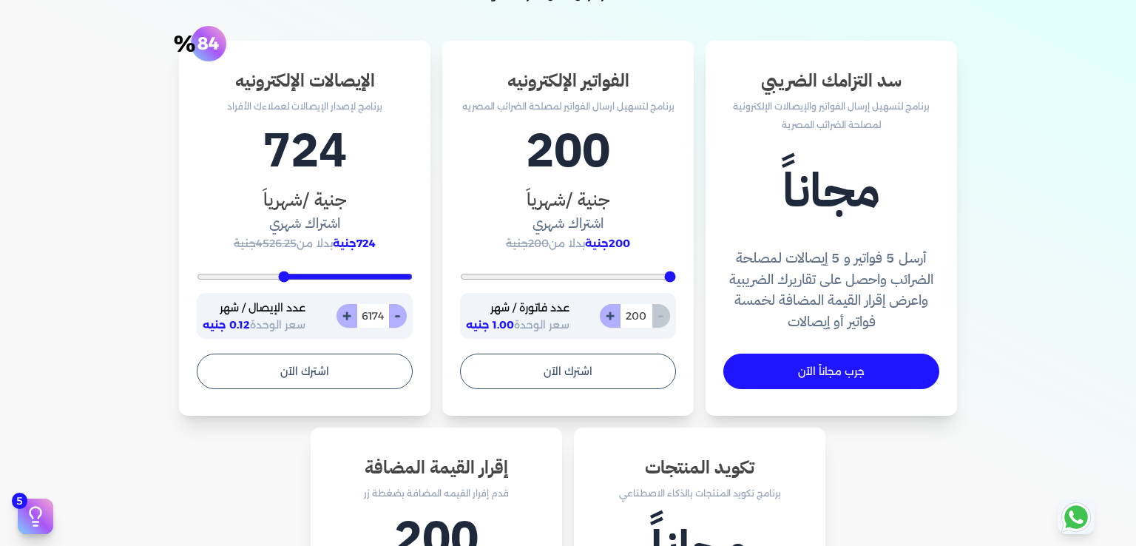
type input "6313"
type input "6369"
type input "6452"
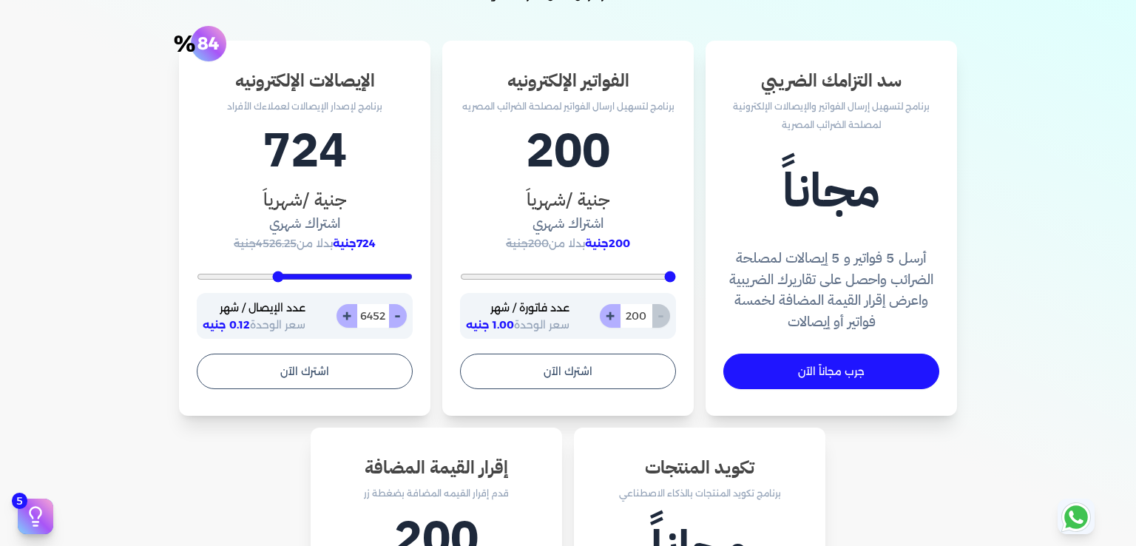
type input "6508"
type input "6591"
type input "6675"
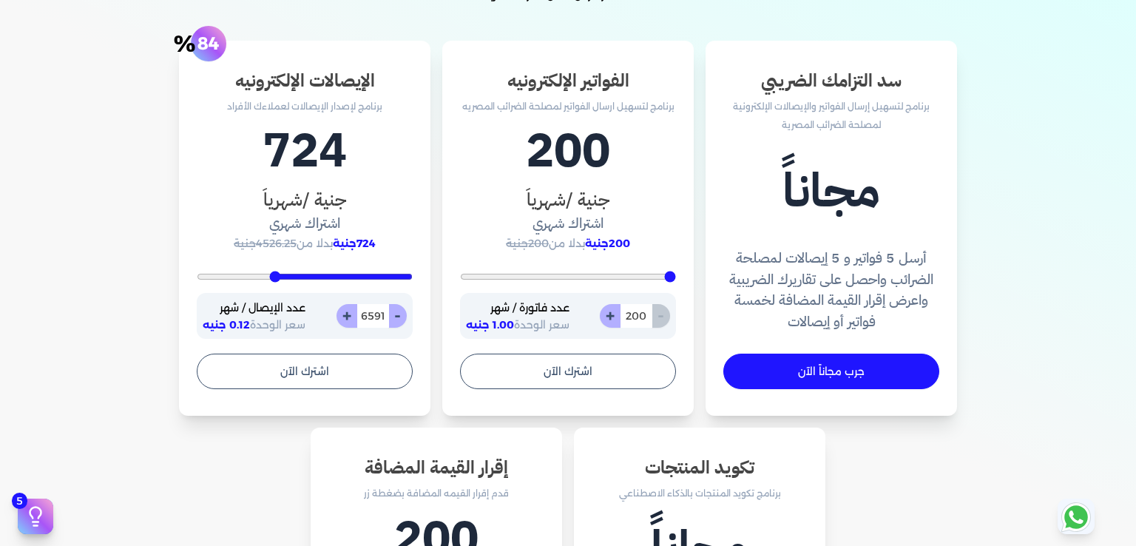
type input "6675"
type input "6758"
type input "6814"
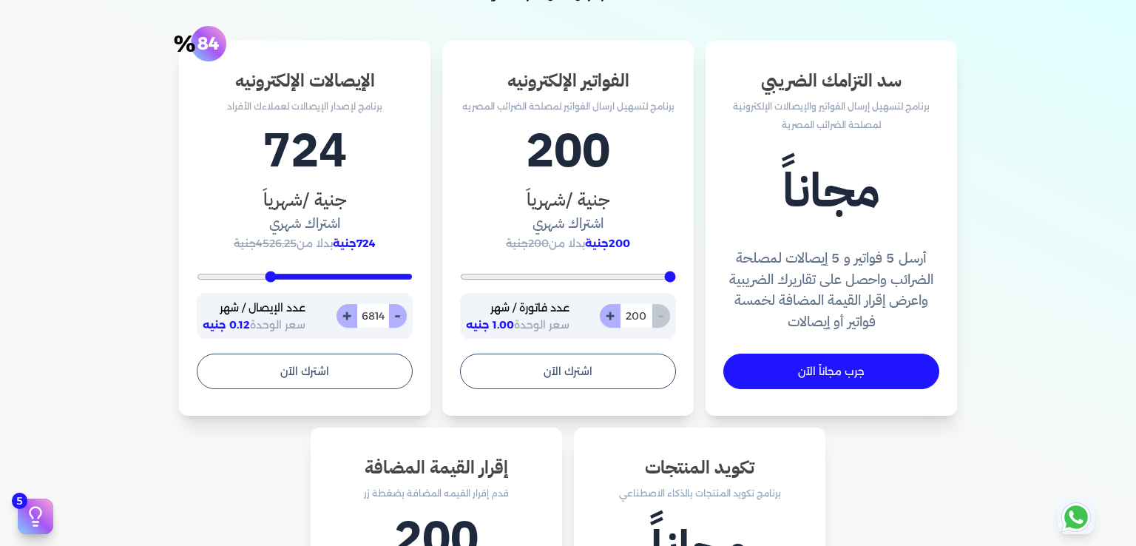
type input "6842"
type input "6870"
type input "6897"
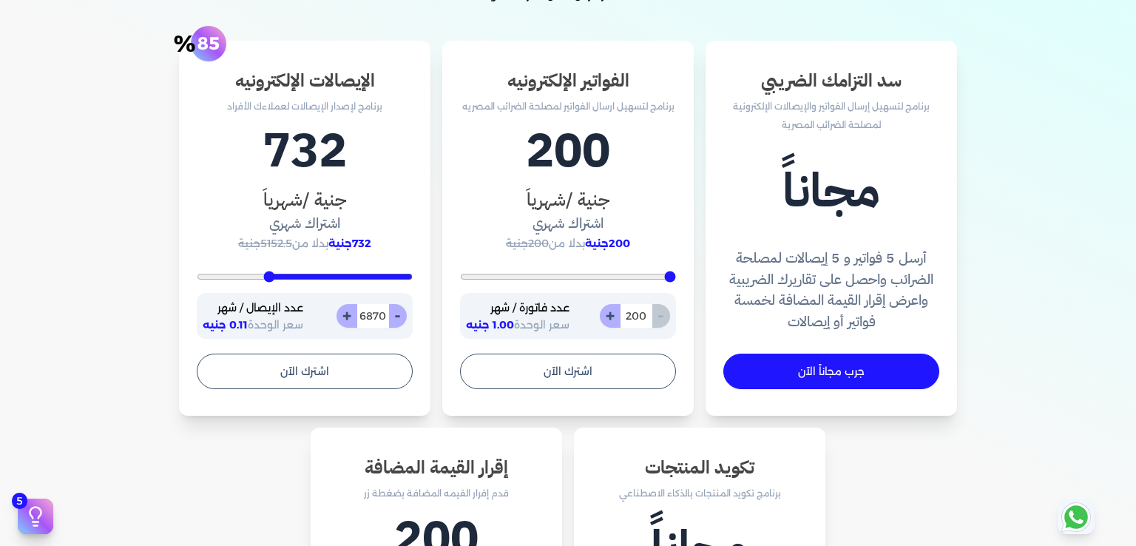
type input "6897"
type input "6925"
type input "6953"
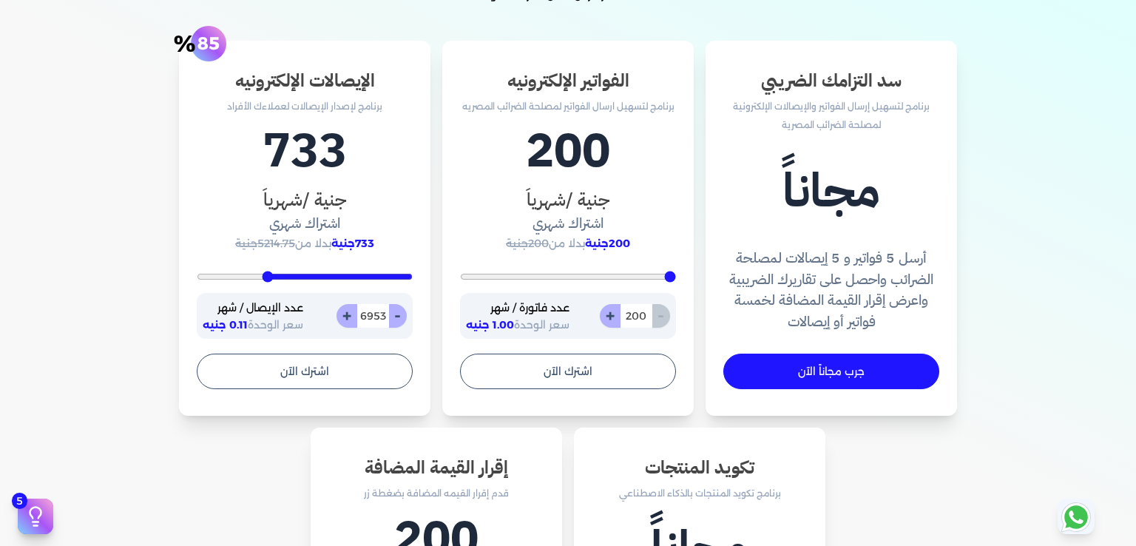
type input "6981"
type input "7009"
type input "7064"
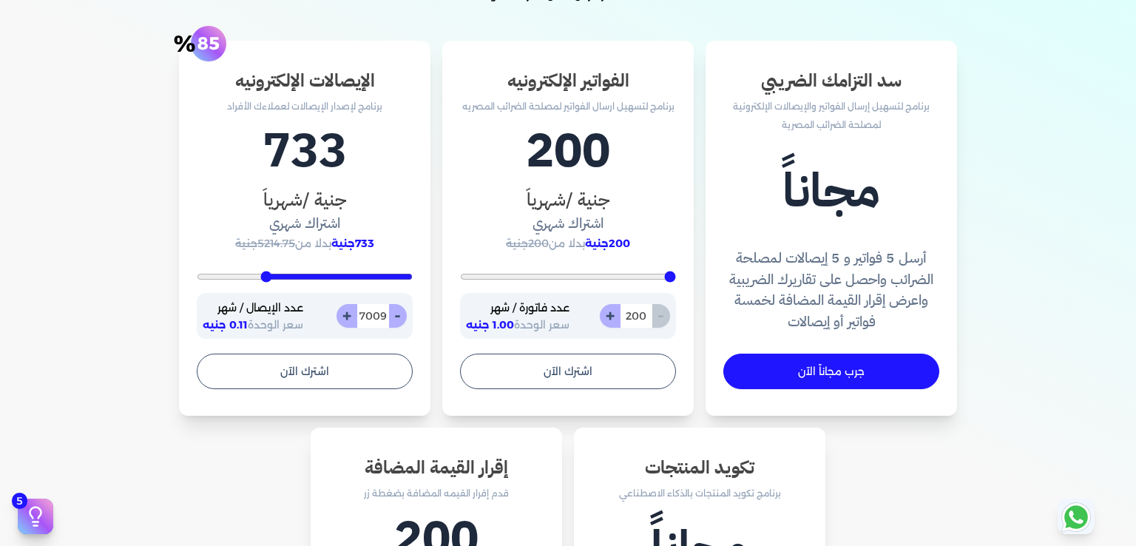
type input "7064"
type input "7315"
type input "7565"
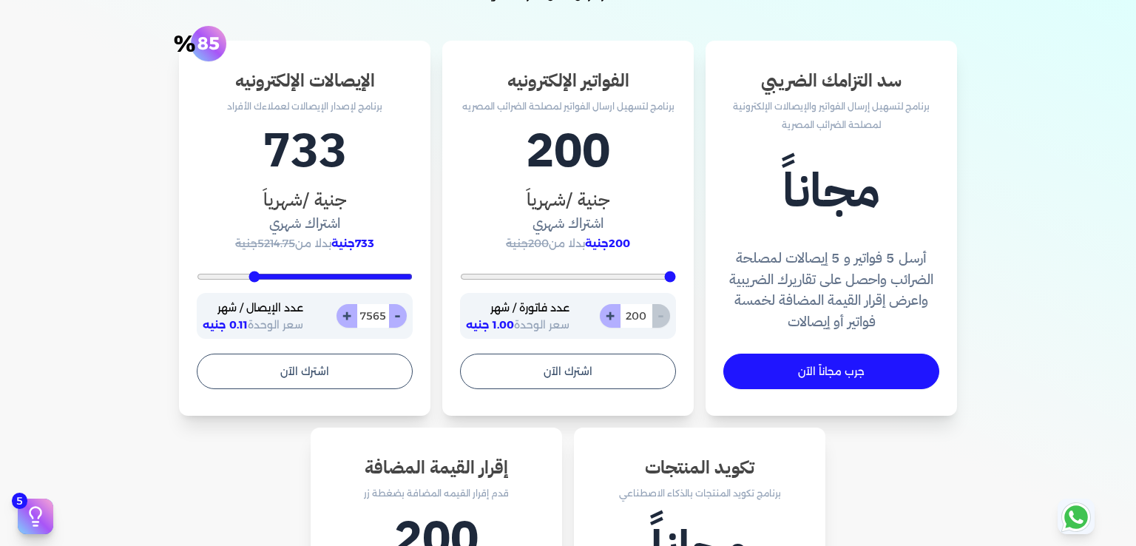
type input "7955"
type input "8511"
type input "8762"
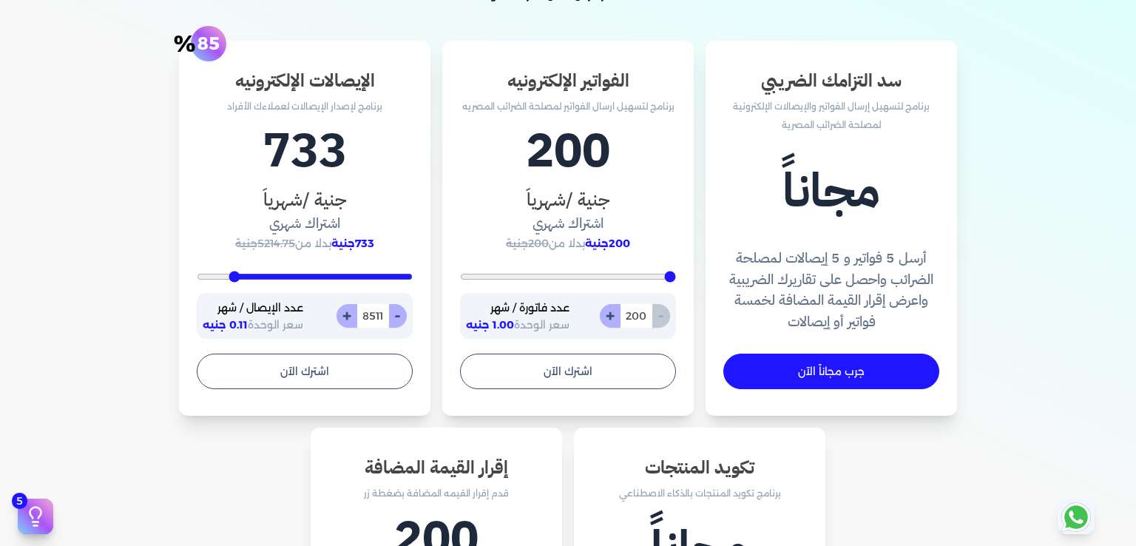
type input "8762"
type input "8929"
type input "9179"
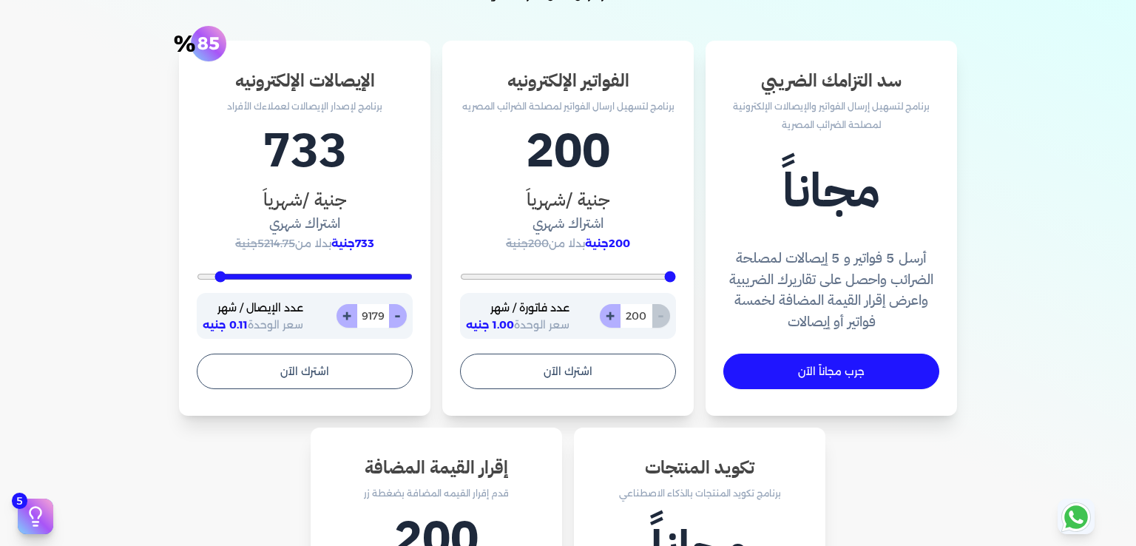
type input "9374"
type input "9457"
type input "9597"
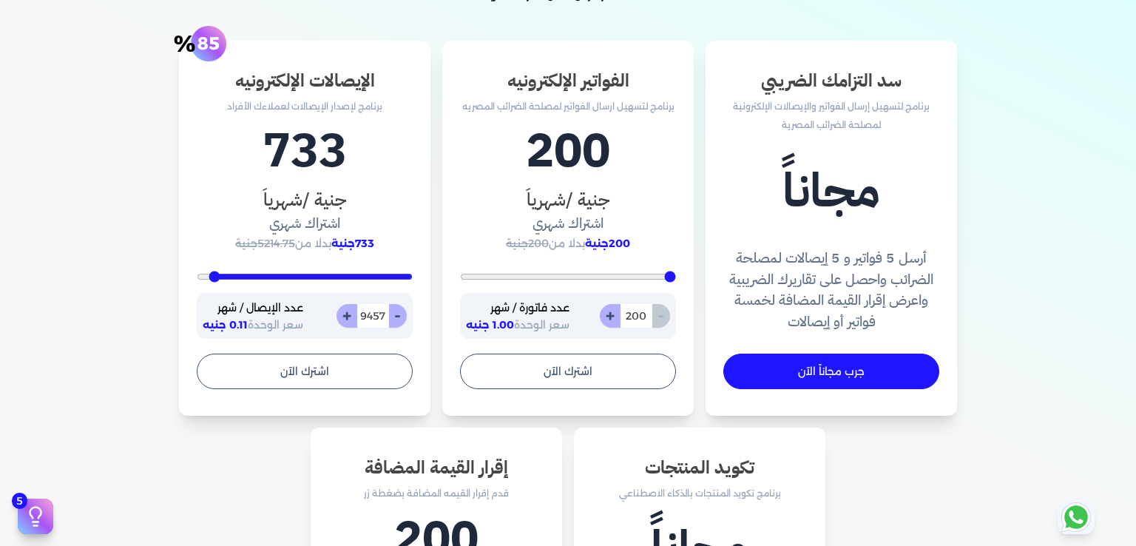
type input "9597"
type input "9708"
type input "9763"
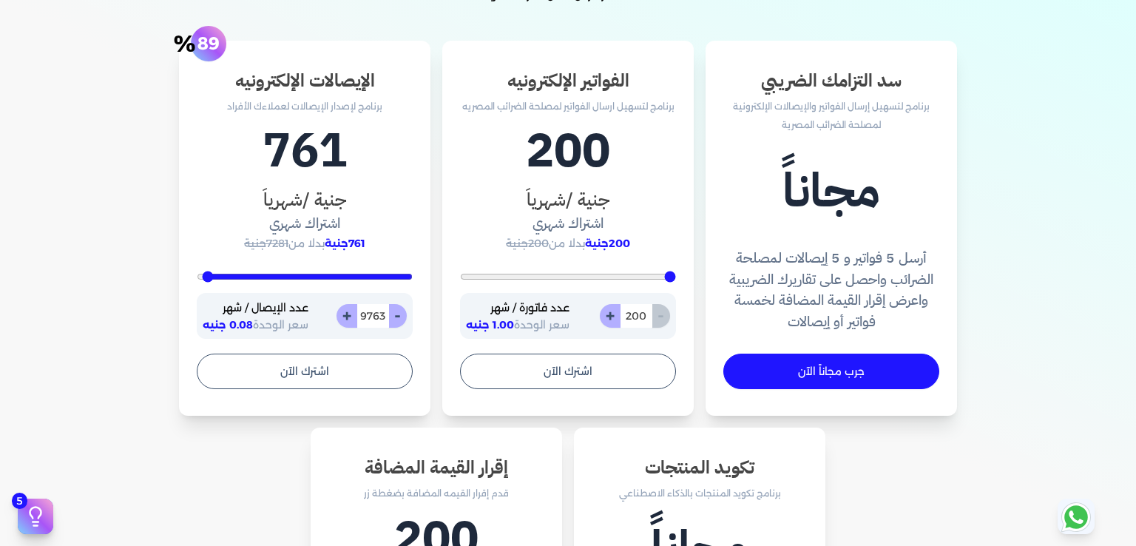
type input "9875"
type input "9930"
type input "9958"
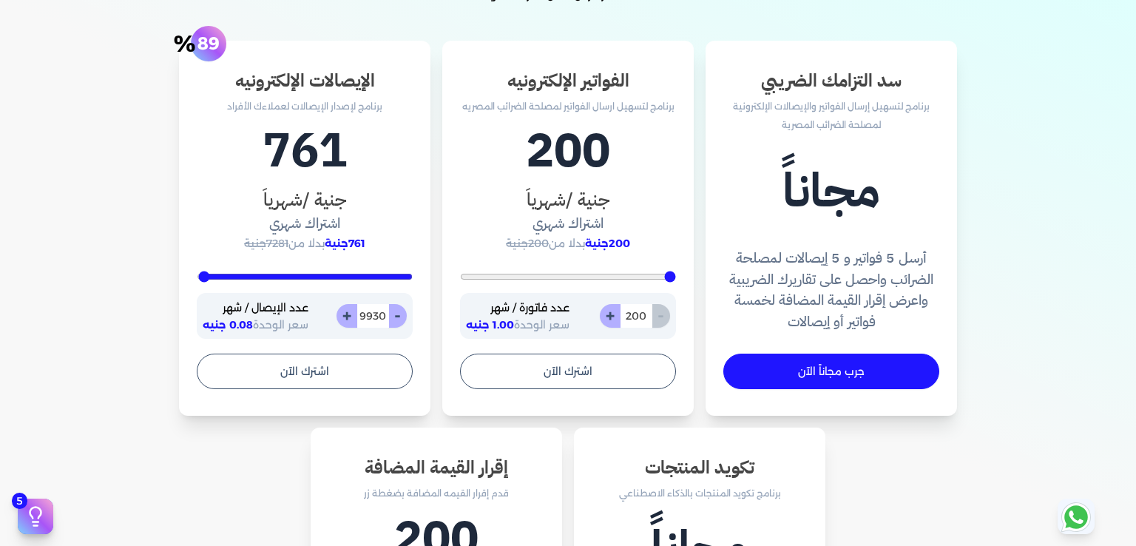
type input "9958"
type input "10000"
type input "9541"
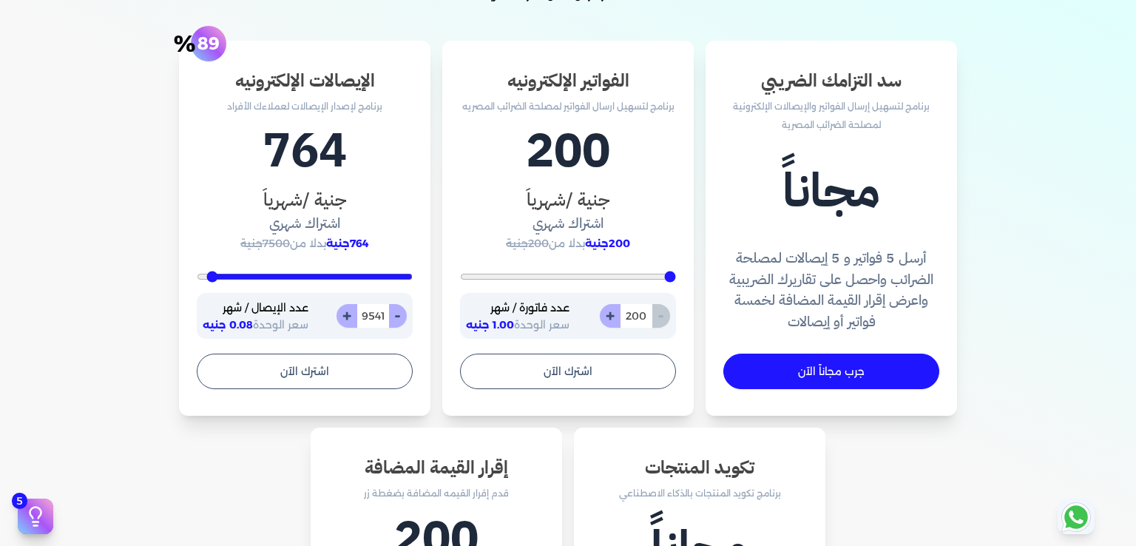
type input "7983"
type input "4337"
type input "1638"
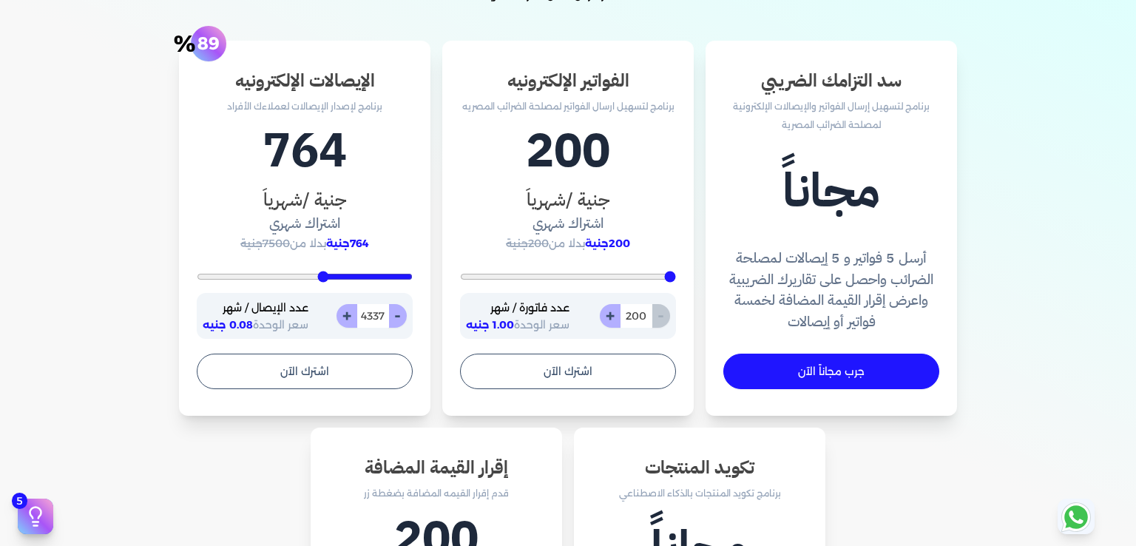
type input "1638"
type input "400"
drag, startPoint x: 409, startPoint y: 279, endPoint x: 524, endPoint y: 335, distance: 127.6
click at [413, 280] on input "range" at bounding box center [305, 277] width 216 height 6
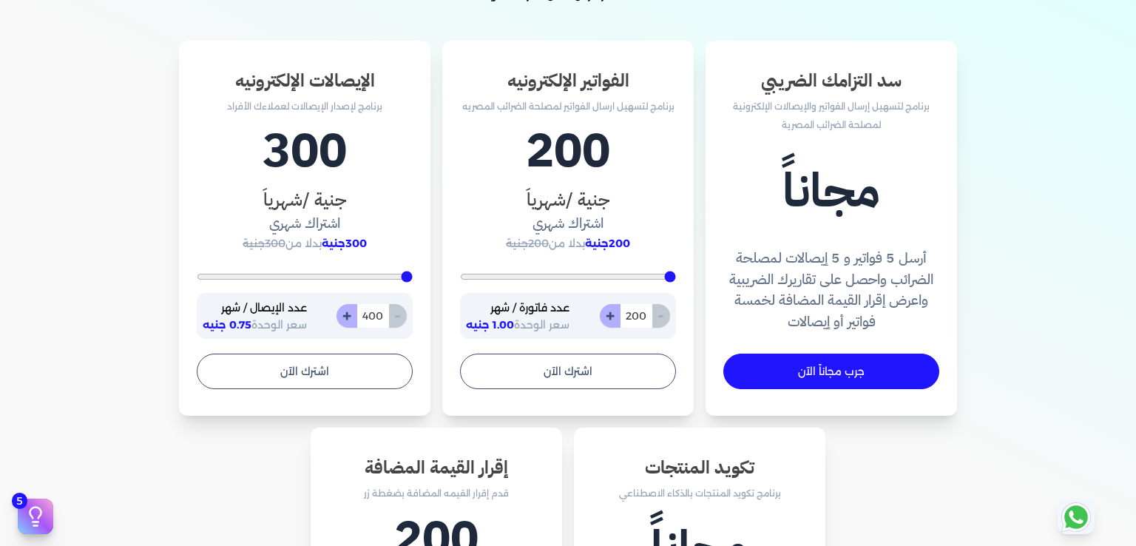
click at [443, 196] on div "سد التزامك الضريبي برنامج لتسهيل إرسال الفواتير والإيصالات الإلكترونية لمصلحة ا…" at bounding box center [568, 432] width 946 height 782
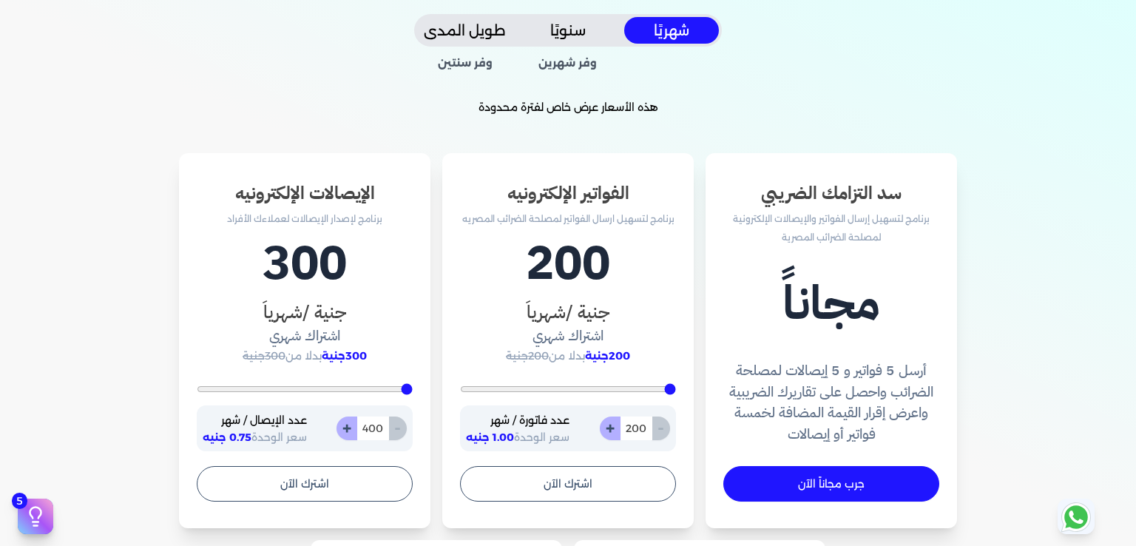
scroll to position [361, 0]
click at [356, 197] on h3 "الإيصالات الإلكترونيه" at bounding box center [305, 193] width 216 height 27
copy h3 "الإيصالات الإلكترونيه"
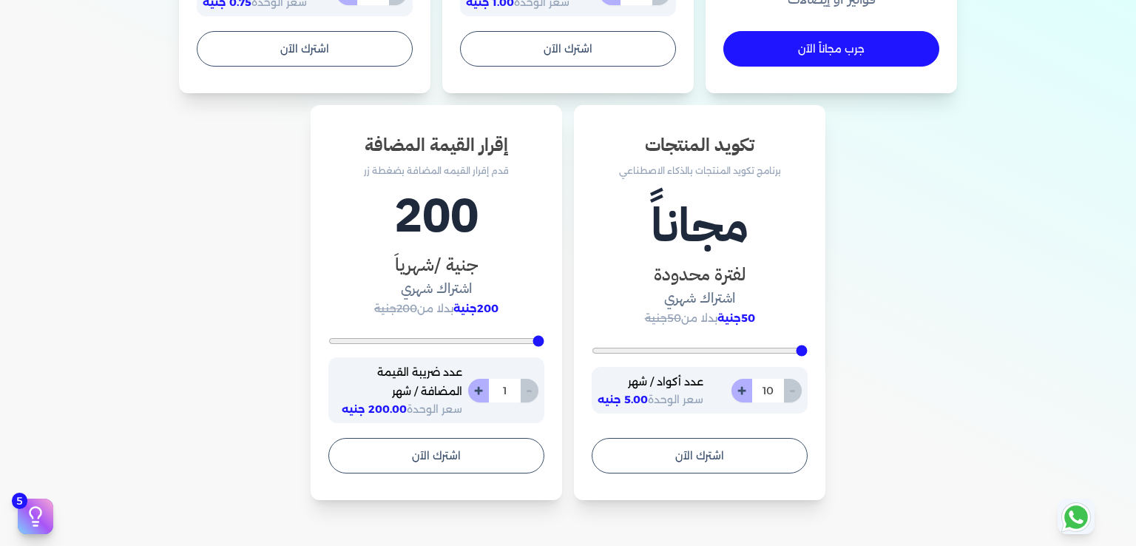
scroll to position [810, 0]
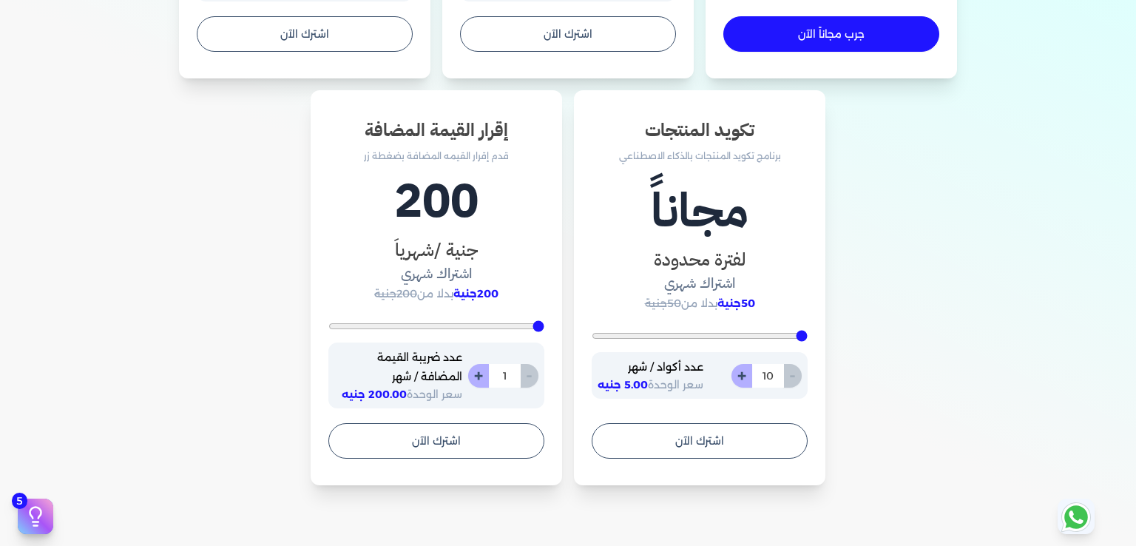
click at [474, 126] on h3 "إقرار القيمة المضافة" at bounding box center [436, 130] width 216 height 27
copy h3 "إقرار القيمة المضافة"
